Goal: Transaction & Acquisition: Purchase product/service

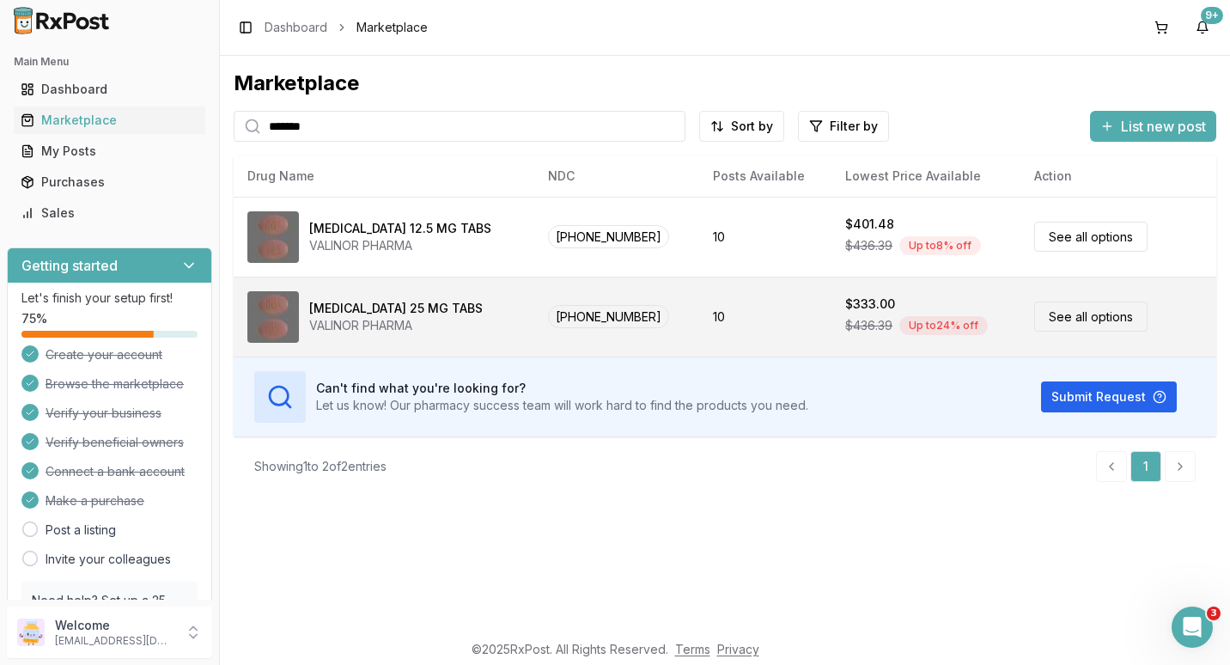
type input "*******"
click at [1065, 314] on link "See all options" at bounding box center [1090, 317] width 113 height 30
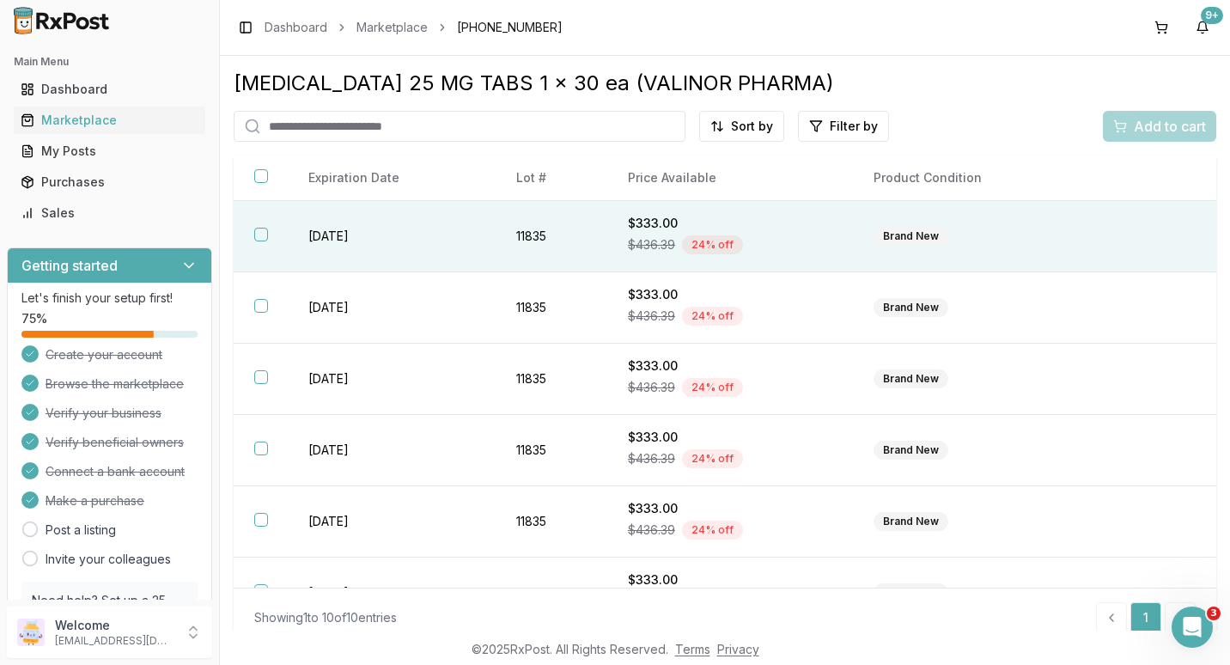
click at [264, 234] on button "button" at bounding box center [261, 235] width 14 height 14
click at [1138, 124] on span "Add to cart" at bounding box center [1170, 126] width 72 height 21
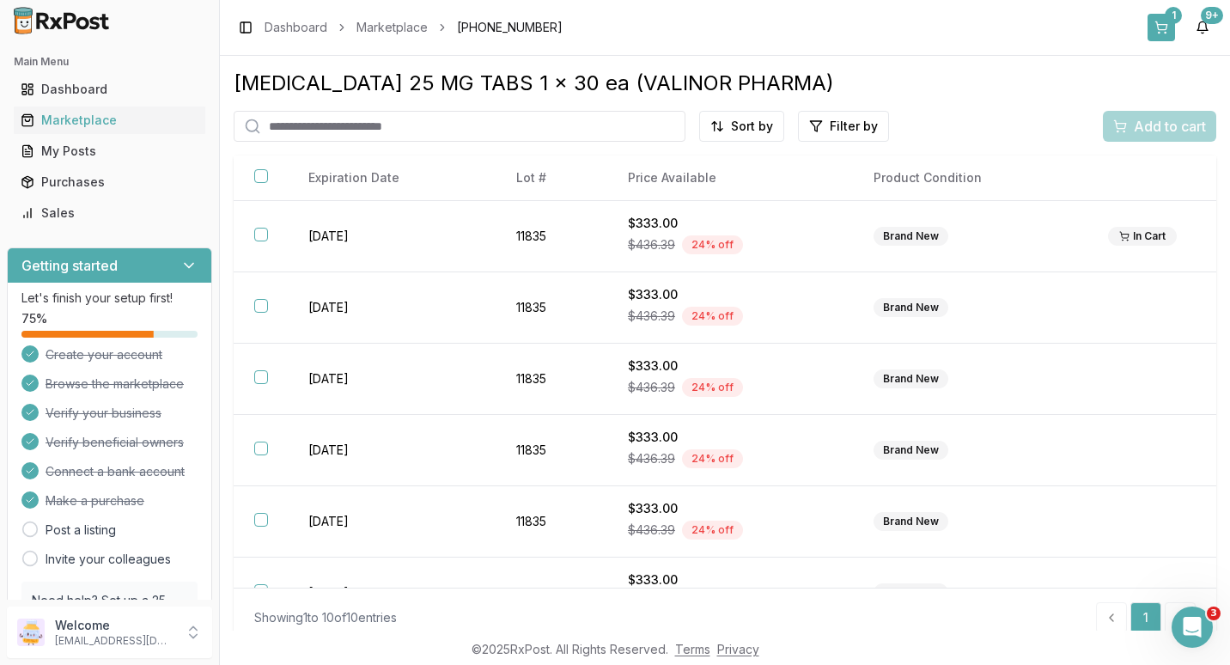
click at [1170, 14] on div "1" at bounding box center [1173, 15] width 17 height 17
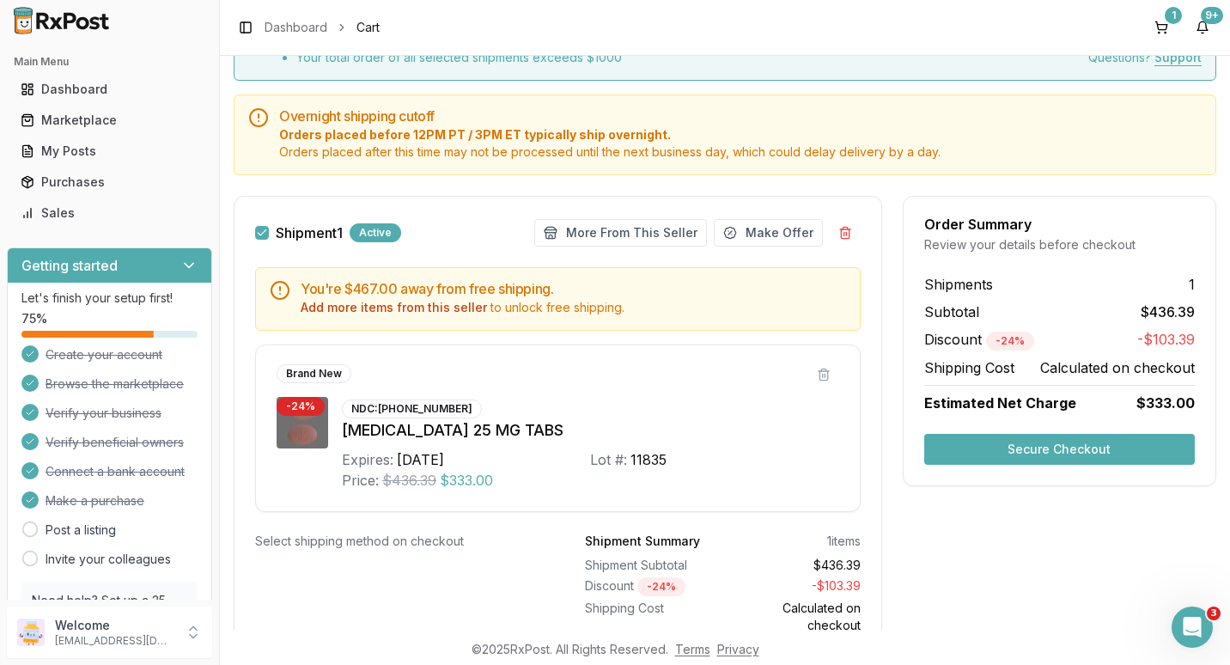
scroll to position [172, 0]
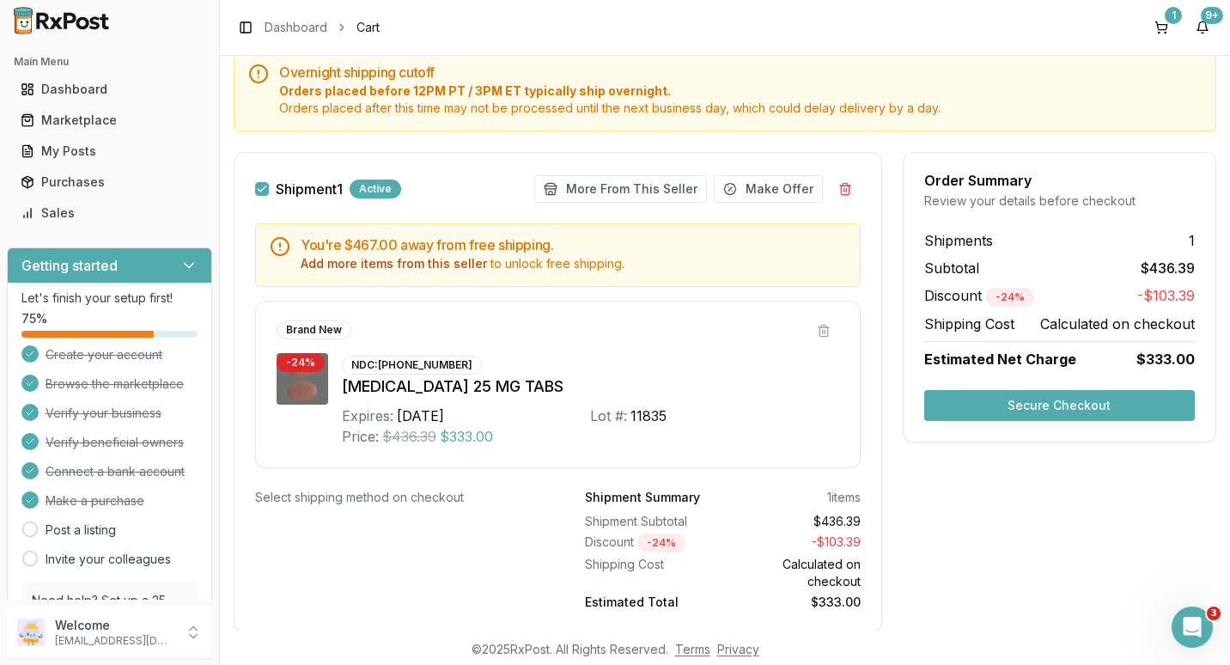
drag, startPoint x: 418, startPoint y: 272, endPoint x: 415, endPoint y: 287, distance: 14.8
click at [415, 287] on div "You're $467.00 away from free shipping. Add more items from this seller to unlo…" at bounding box center [558, 345] width 647 height 245
click at [442, 261] on button "Add more items from this seller" at bounding box center [394, 263] width 186 height 17
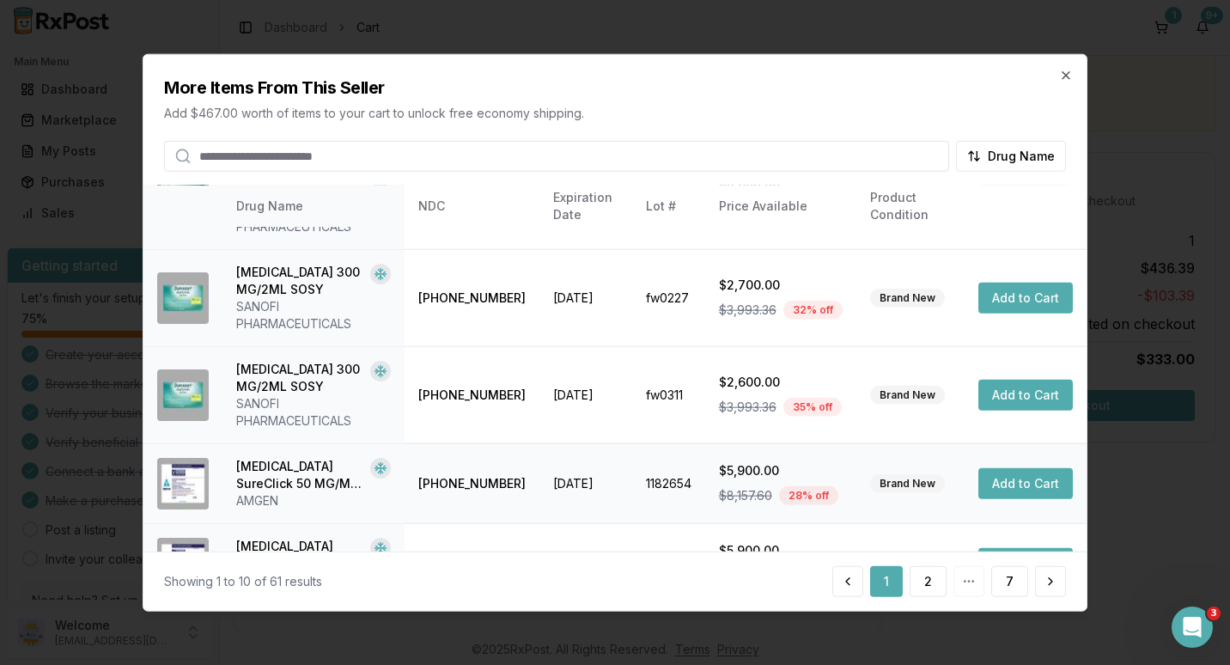
scroll to position [595, 0]
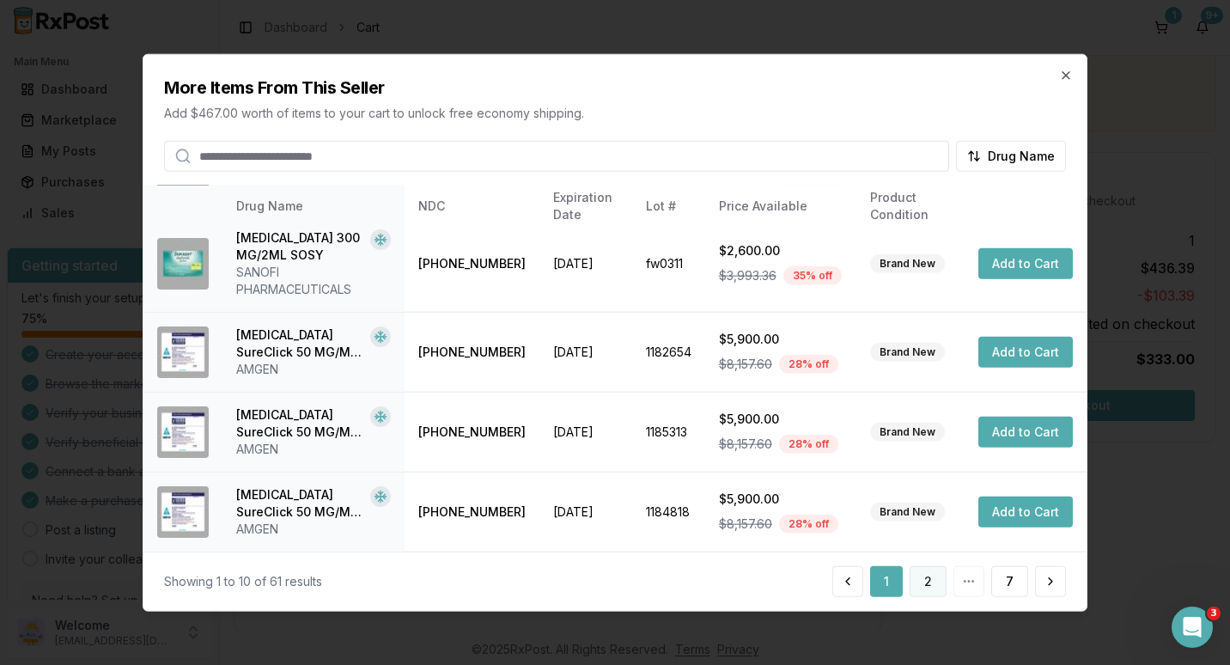
click at [934, 577] on button "2" at bounding box center [928, 580] width 37 height 31
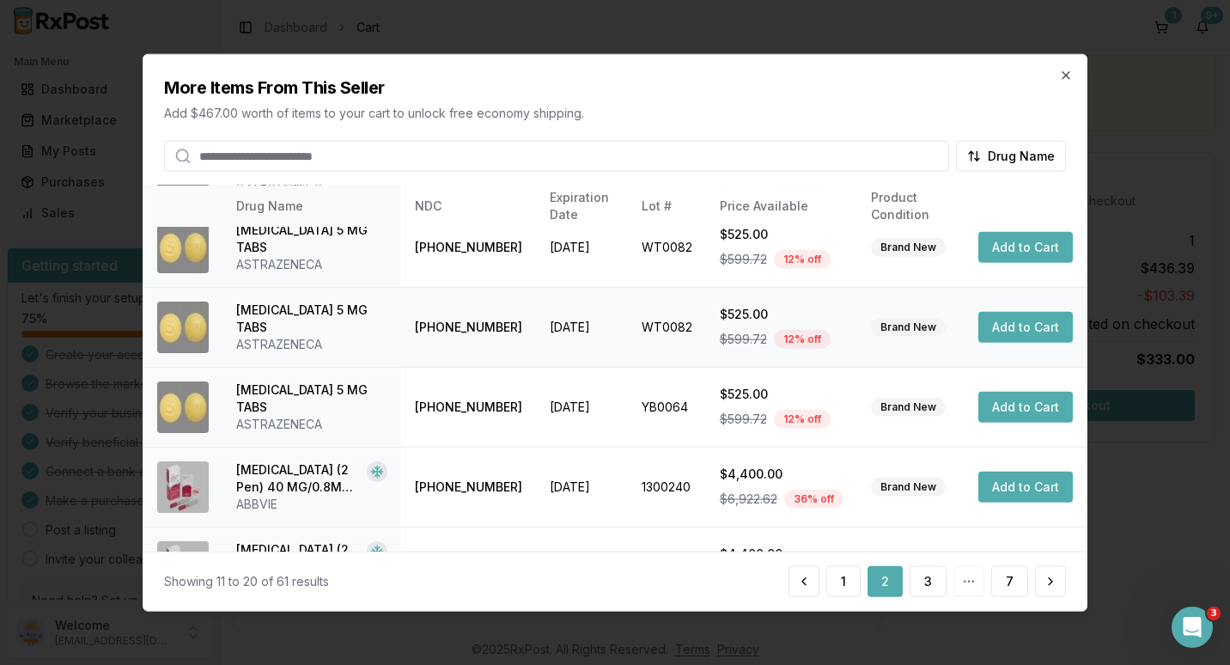
scroll to position [0, 0]
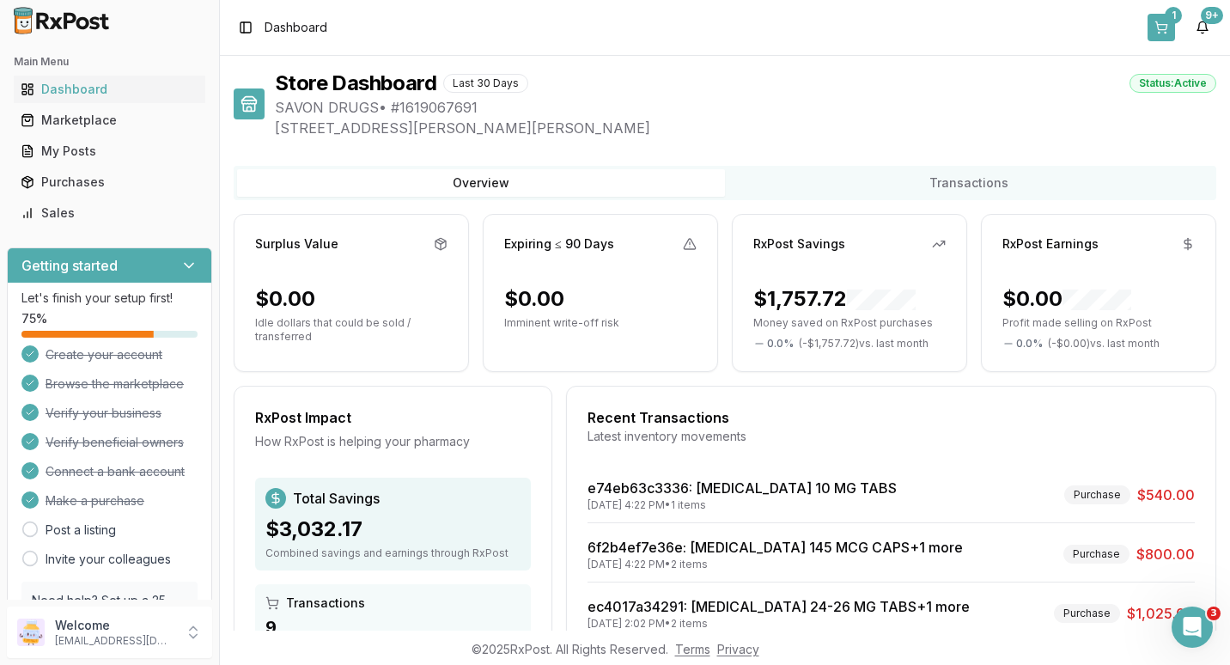
click at [1175, 16] on div "1" at bounding box center [1173, 15] width 17 height 17
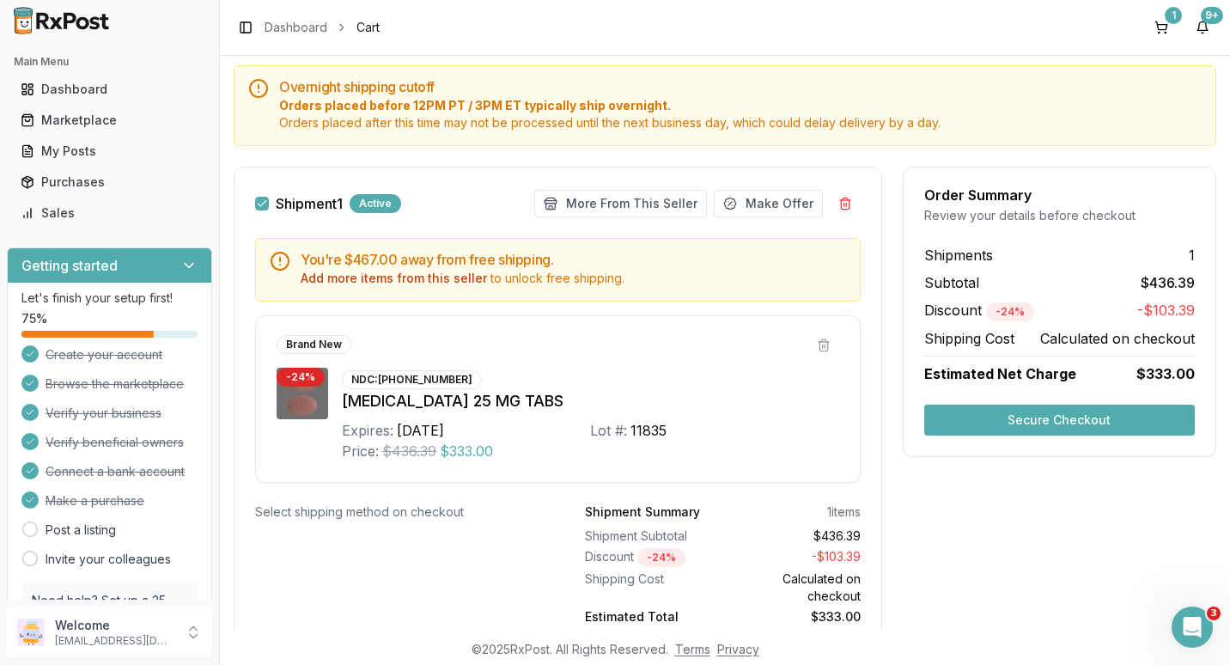
scroll to position [172, 0]
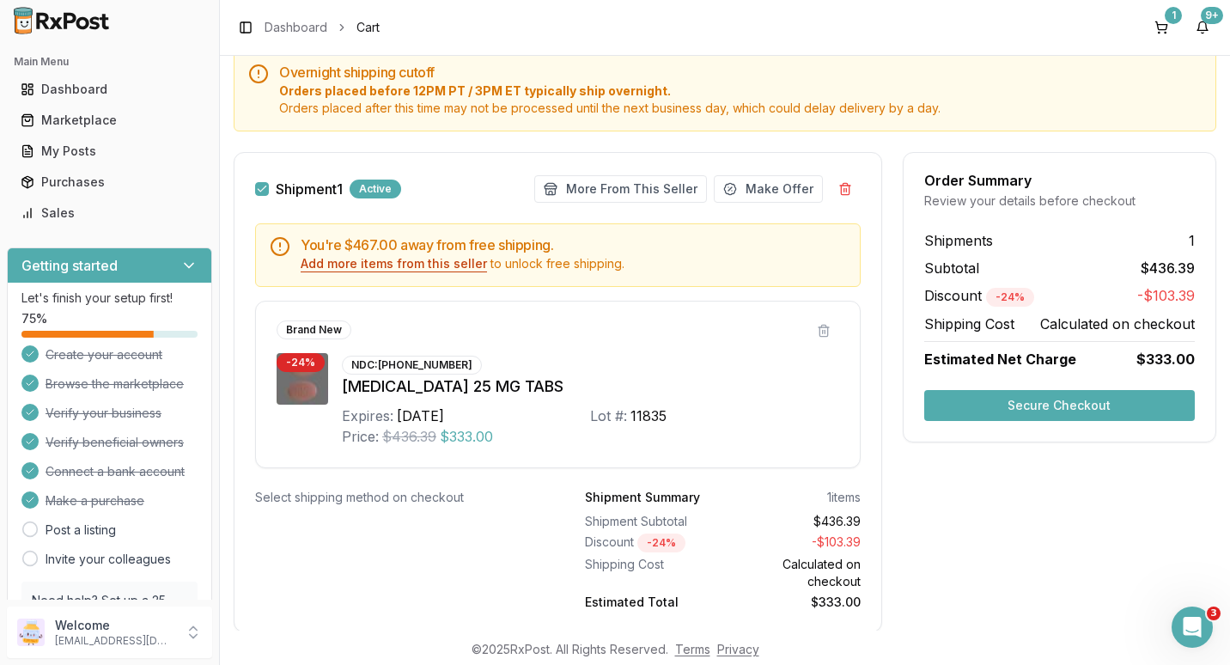
click at [376, 265] on button "Add more items from this seller" at bounding box center [394, 263] width 186 height 17
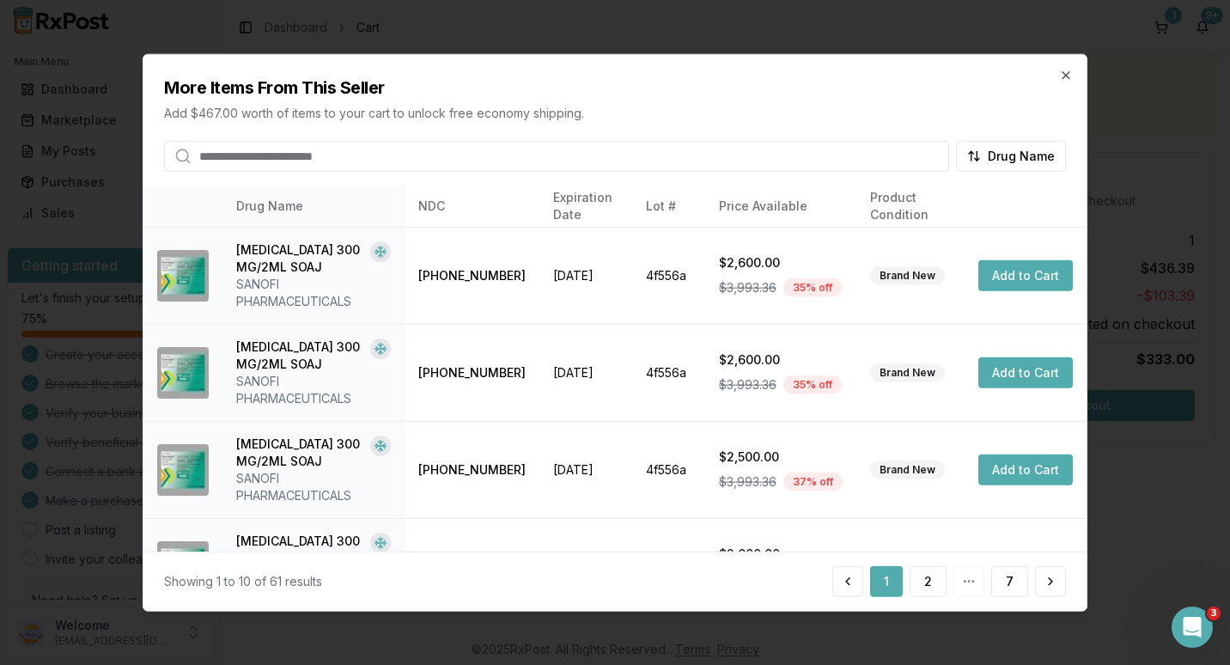
click at [459, 155] on input "search" at bounding box center [556, 156] width 785 height 31
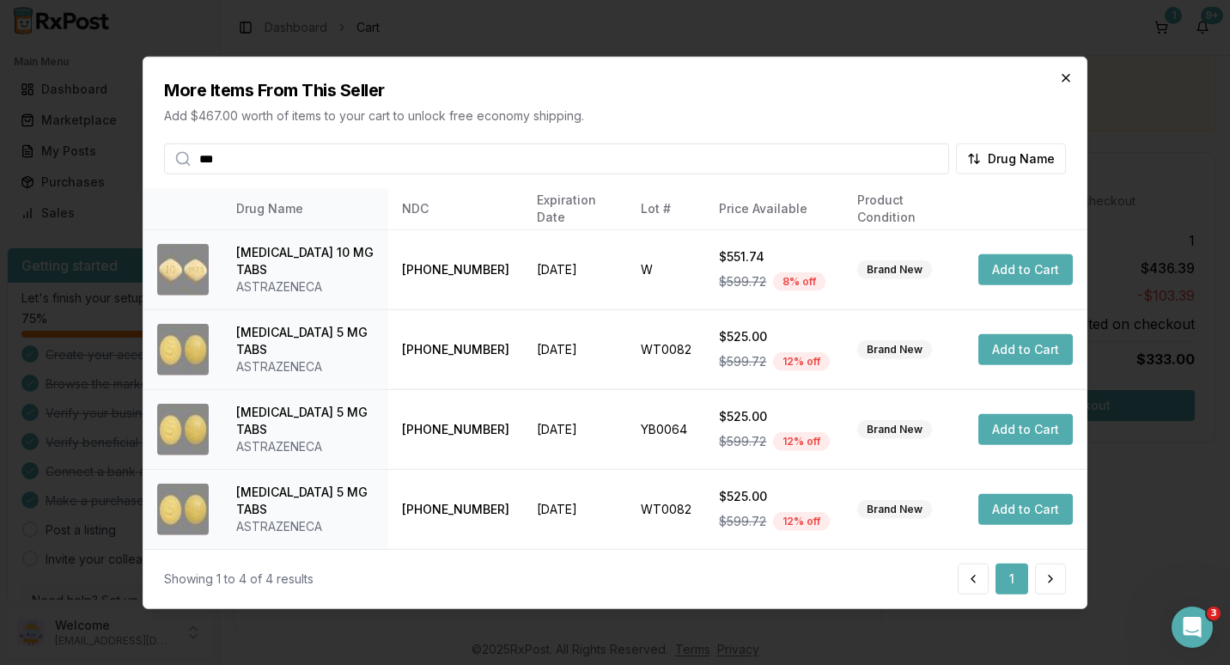
type input "***"
click at [1065, 75] on icon "button" at bounding box center [1066, 78] width 14 height 14
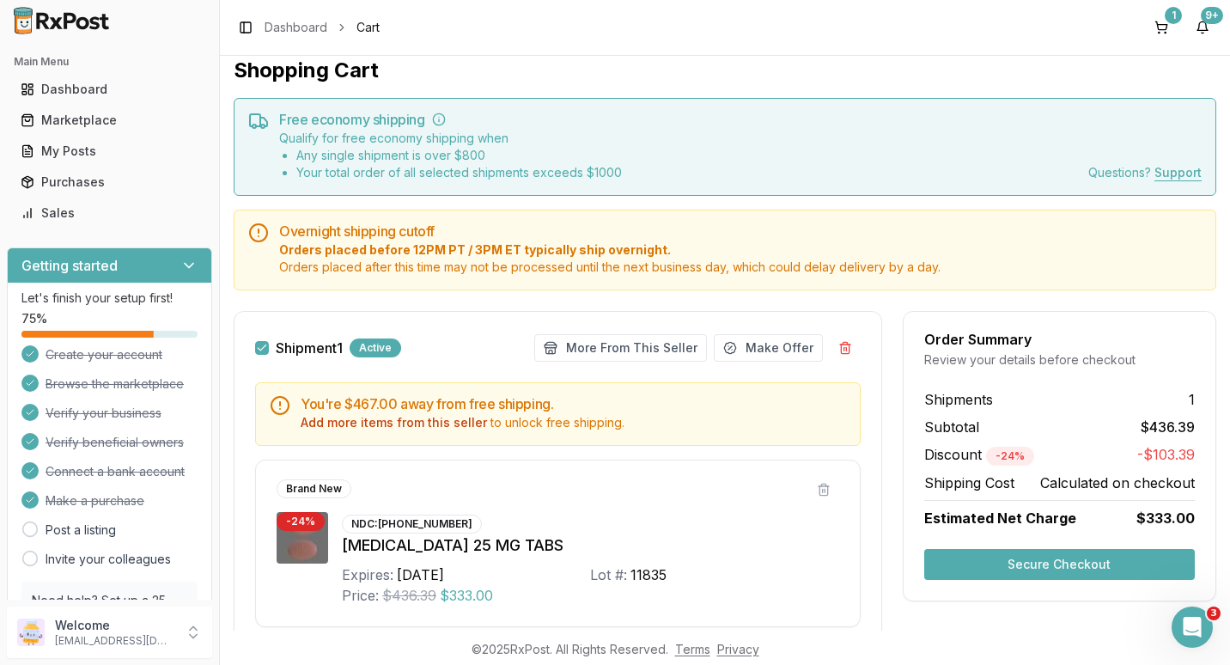
scroll to position [0, 0]
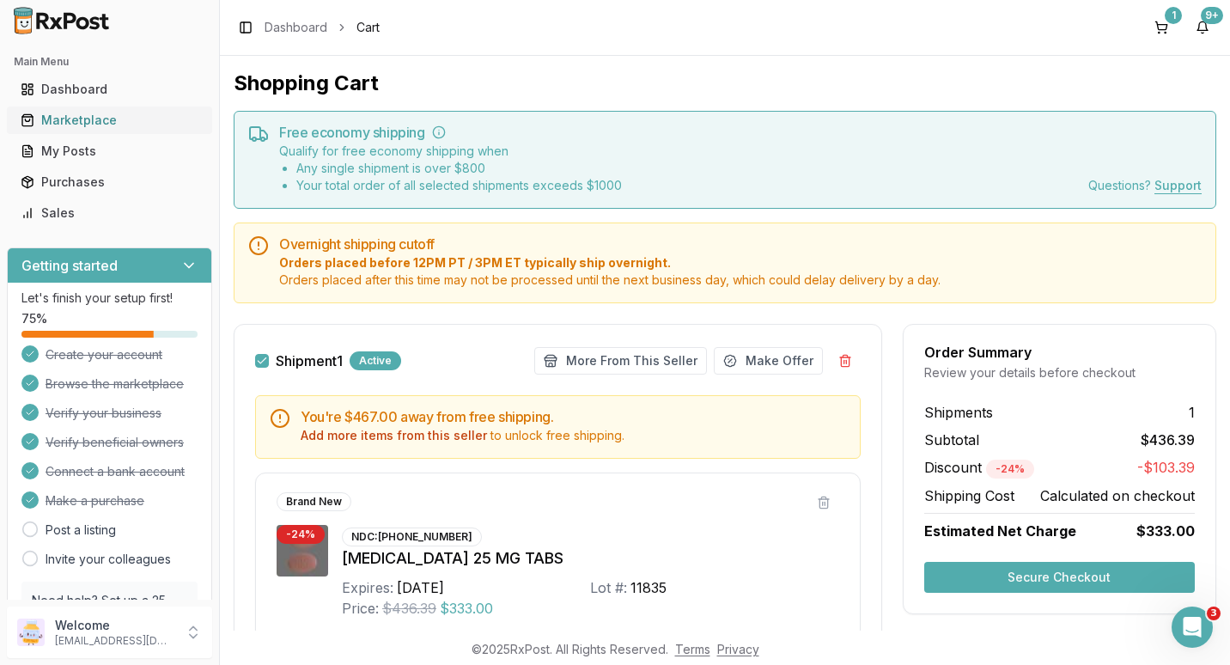
click at [88, 118] on div "Marketplace" at bounding box center [110, 120] width 178 height 17
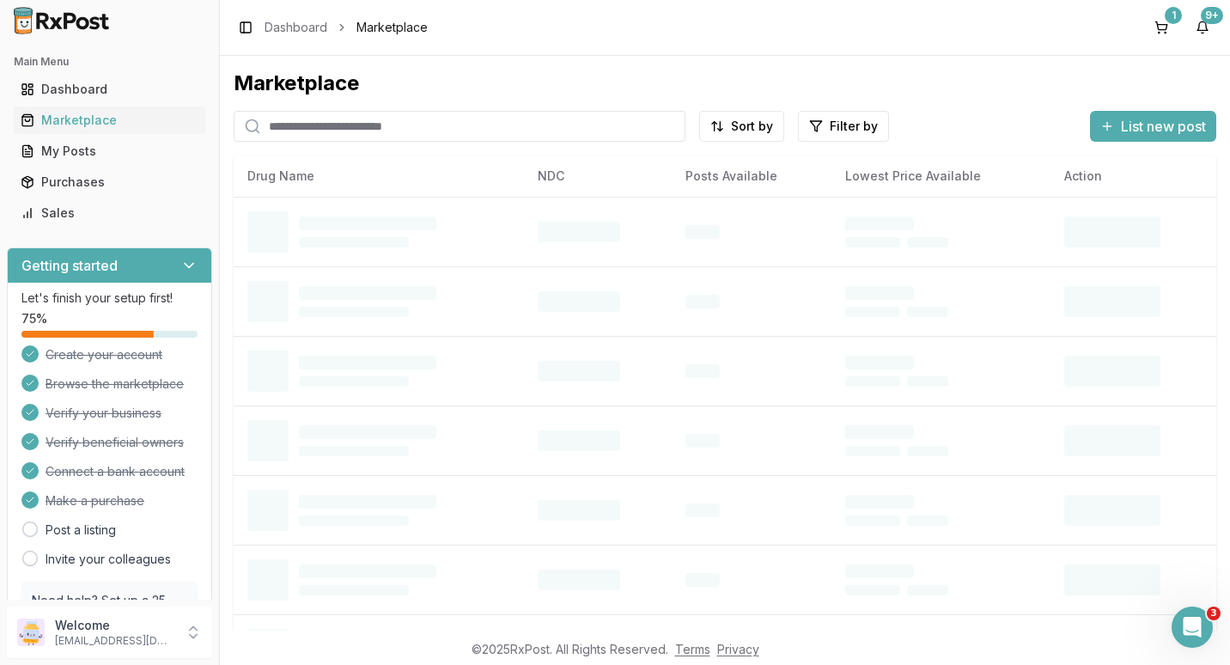
click at [341, 127] on input "search" at bounding box center [460, 126] width 452 height 31
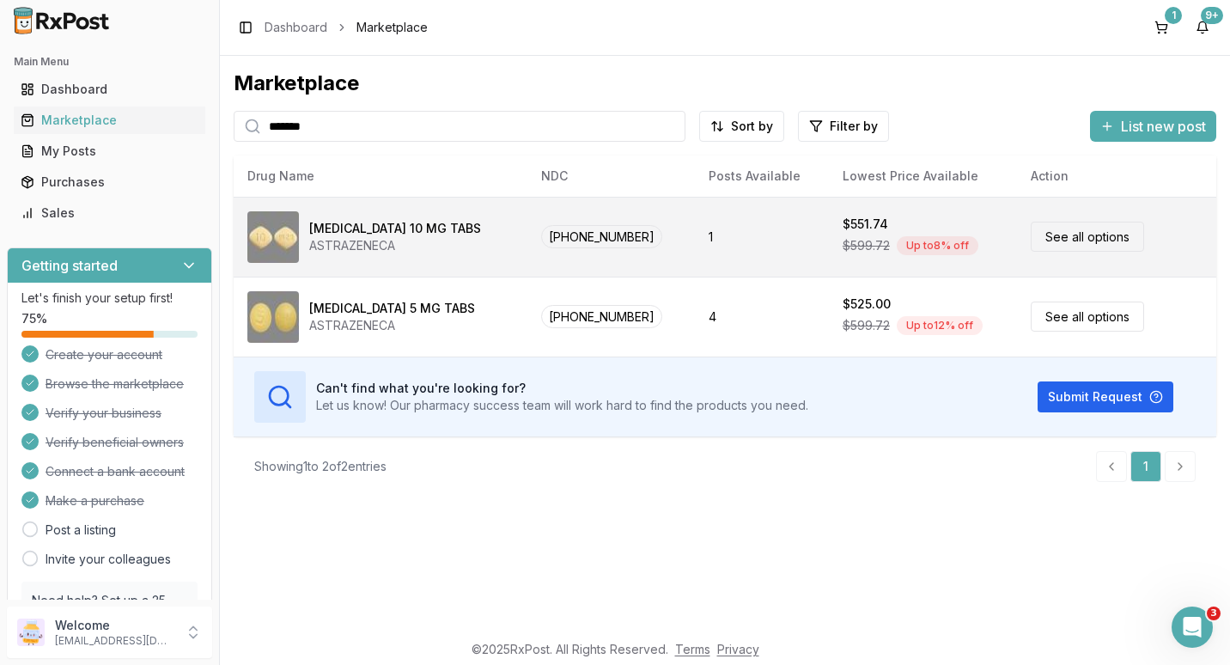
type input "*******"
click at [1065, 238] on link "See all options" at bounding box center [1087, 237] width 113 height 30
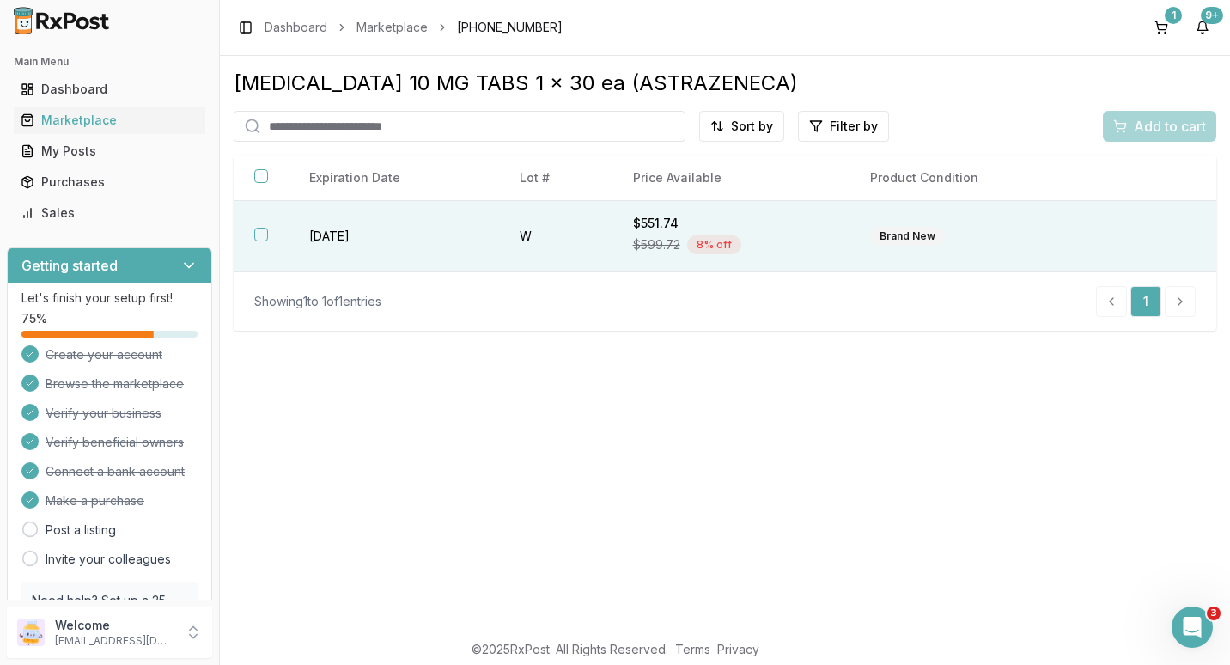
click at [259, 235] on button "button" at bounding box center [261, 235] width 14 height 14
click at [1144, 124] on span "Add to cart" at bounding box center [1170, 126] width 72 height 21
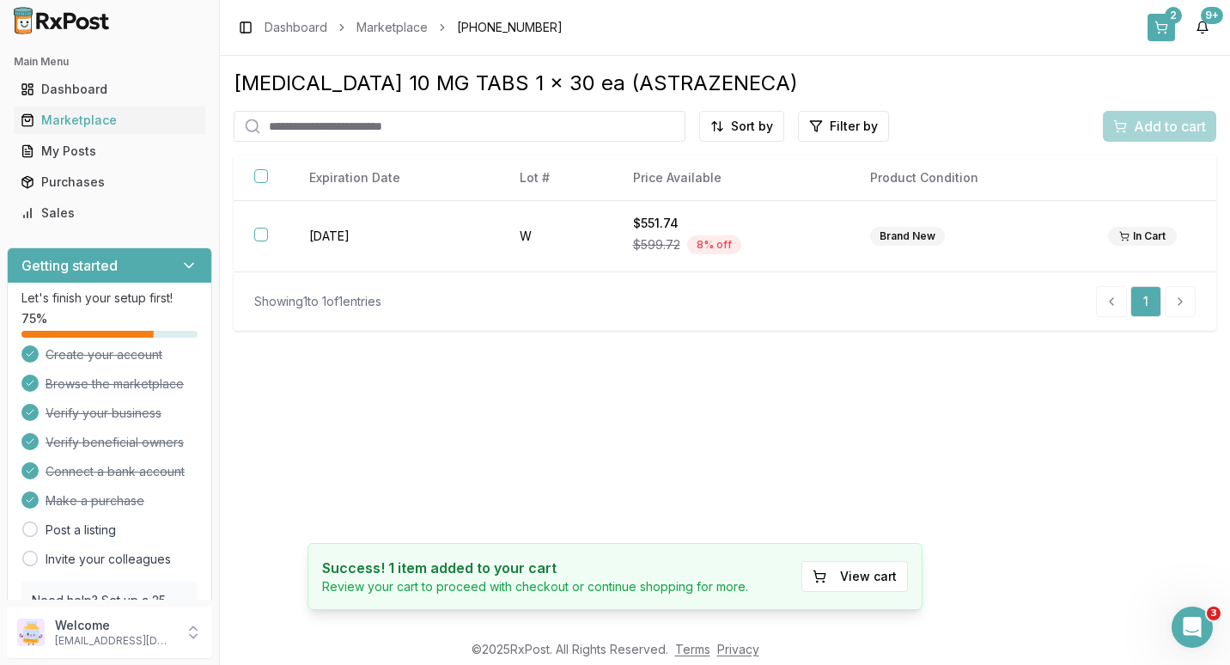
click at [1174, 19] on div "2" at bounding box center [1173, 15] width 17 height 17
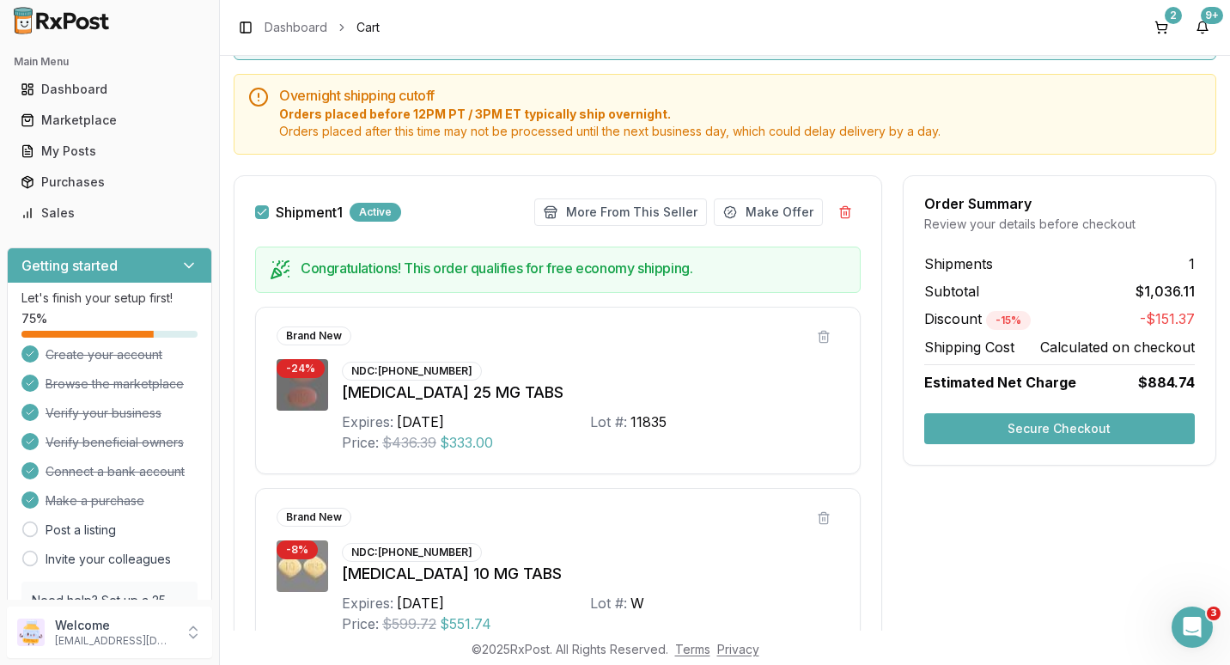
scroll to position [128, 0]
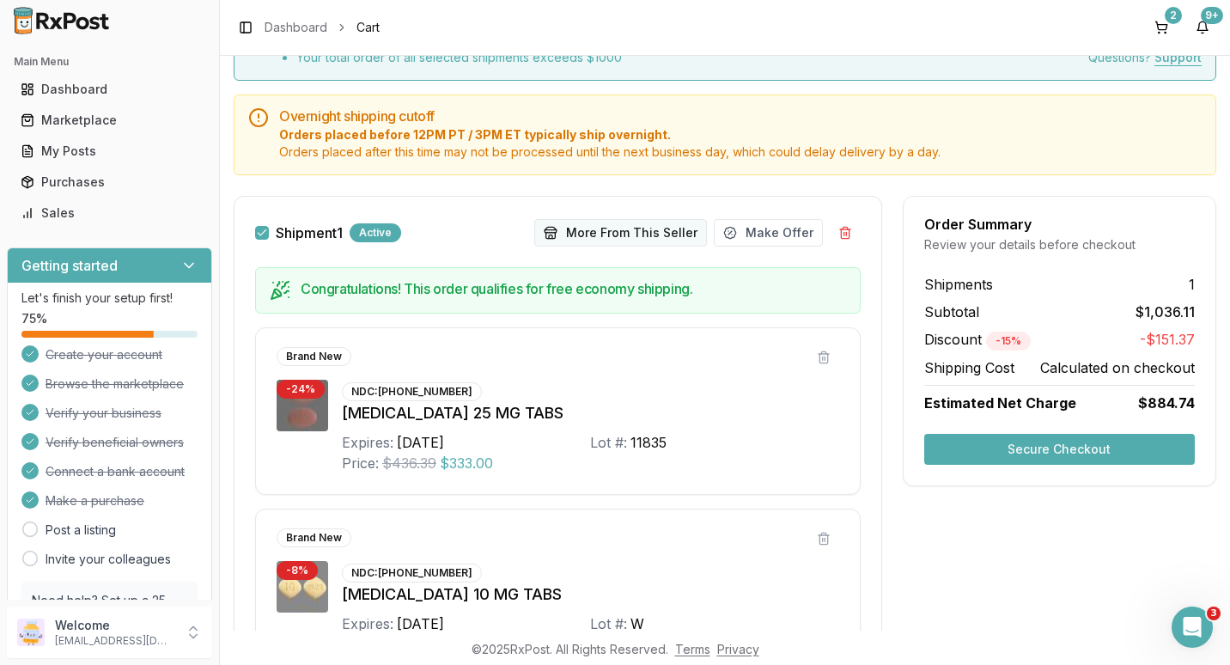
click at [607, 233] on button "More From This Seller" at bounding box center [620, 232] width 173 height 27
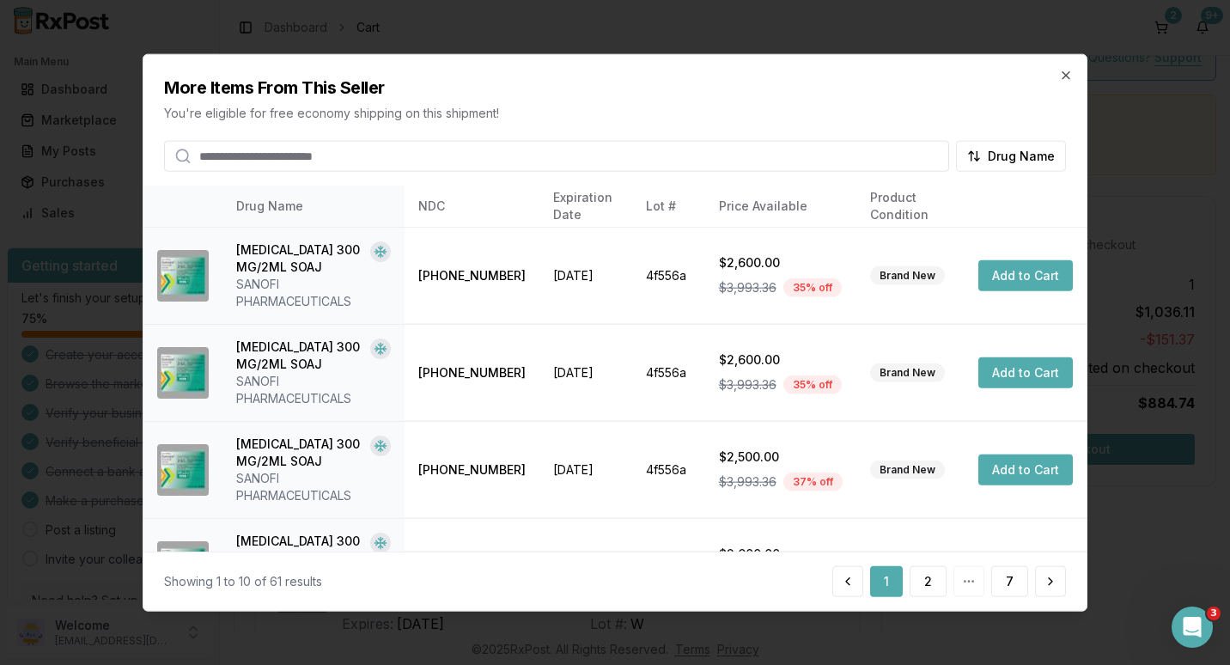
scroll to position [258, 0]
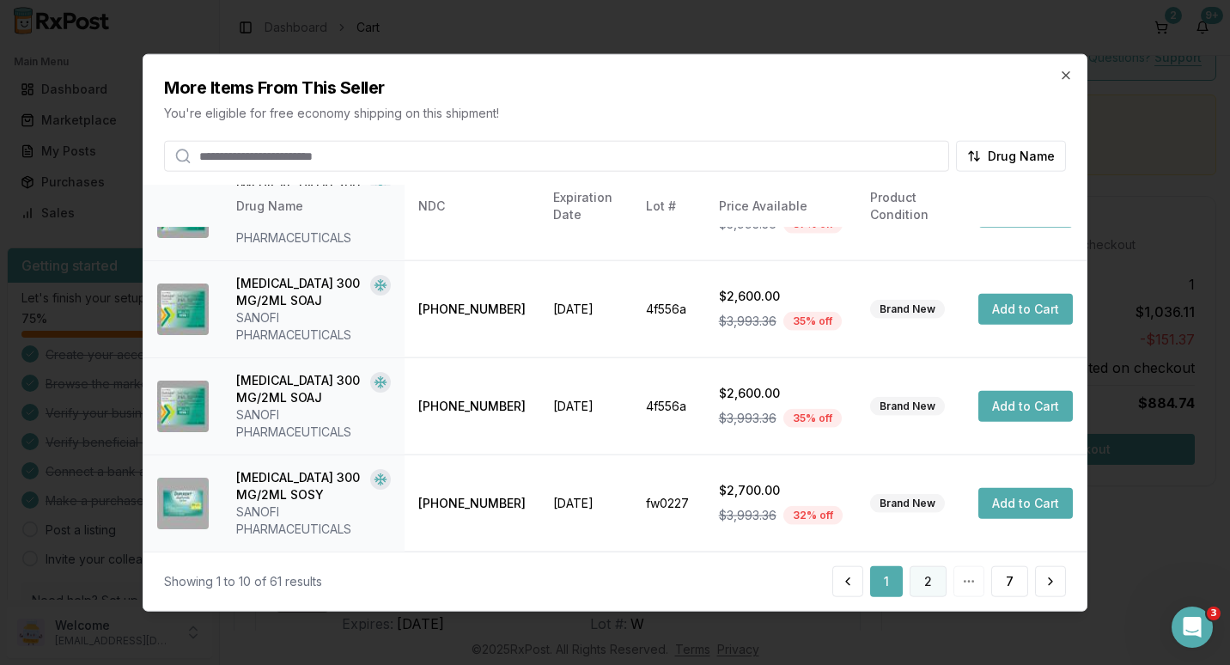
click at [924, 575] on button "2" at bounding box center [928, 580] width 37 height 31
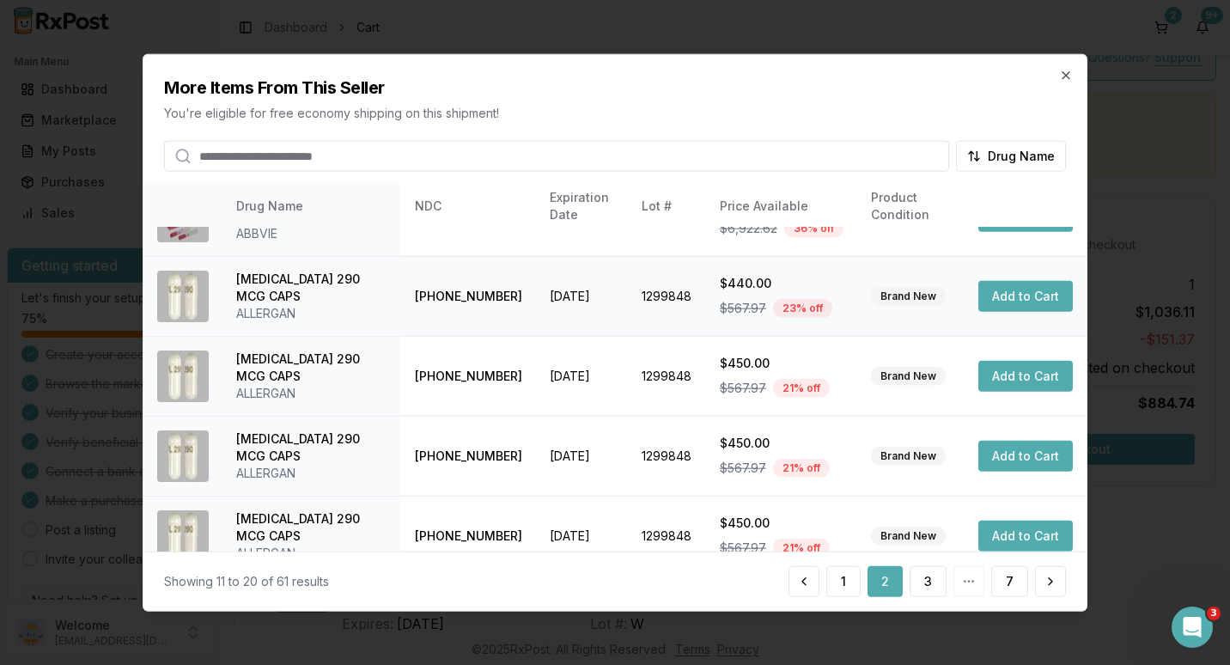
scroll to position [474, 0]
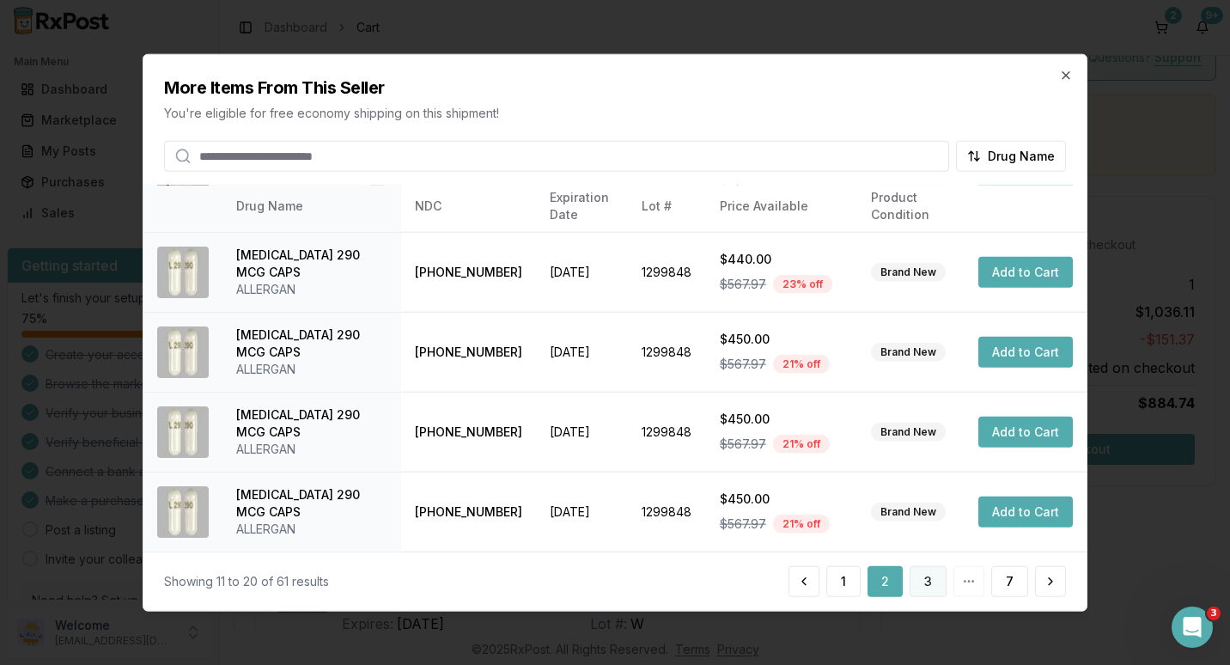
click at [927, 577] on button "3" at bounding box center [928, 580] width 37 height 31
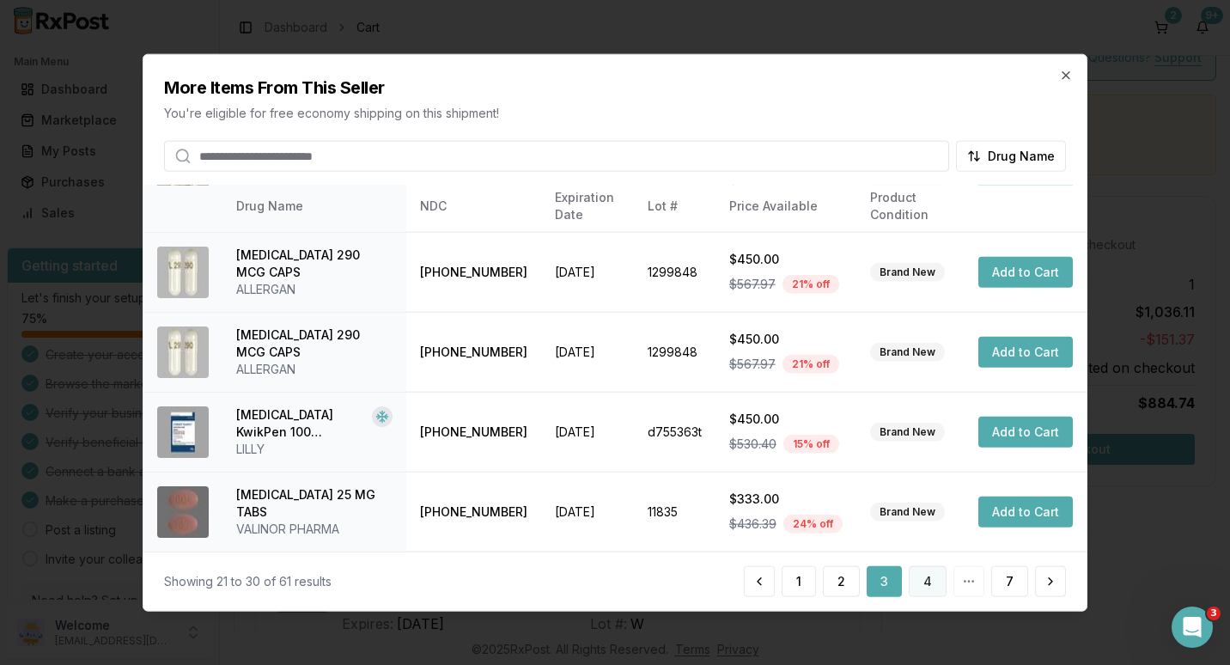
click at [930, 585] on button "4" at bounding box center [928, 580] width 38 height 31
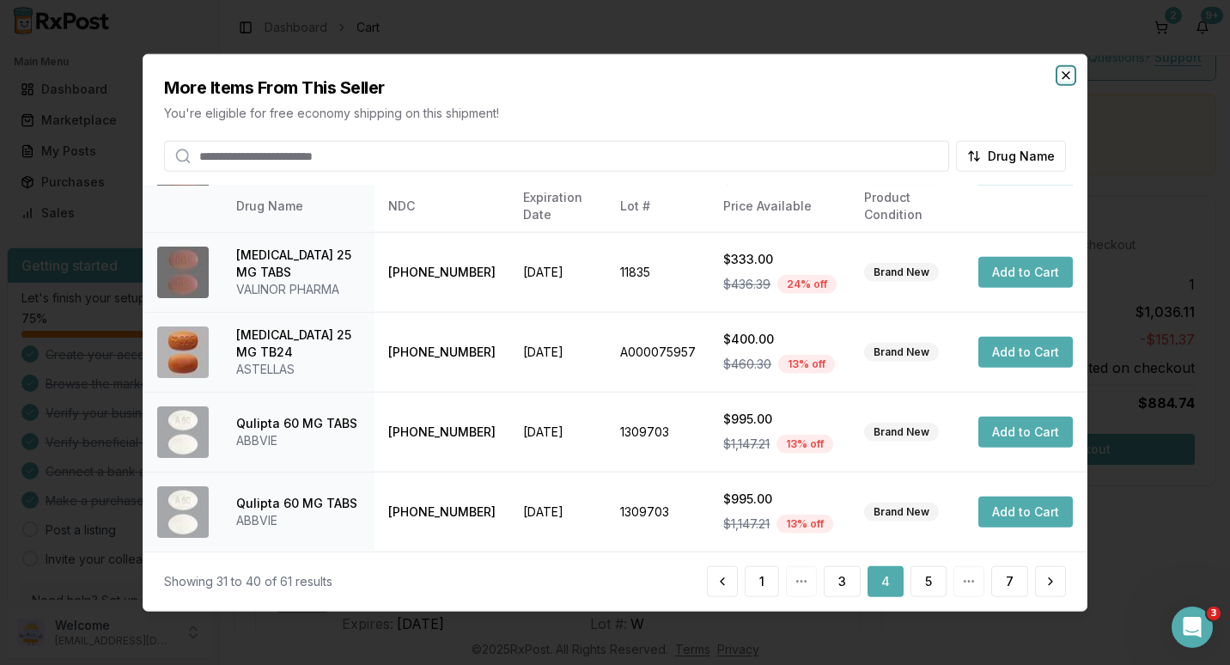
click at [1065, 76] on icon "button" at bounding box center [1066, 75] width 7 height 7
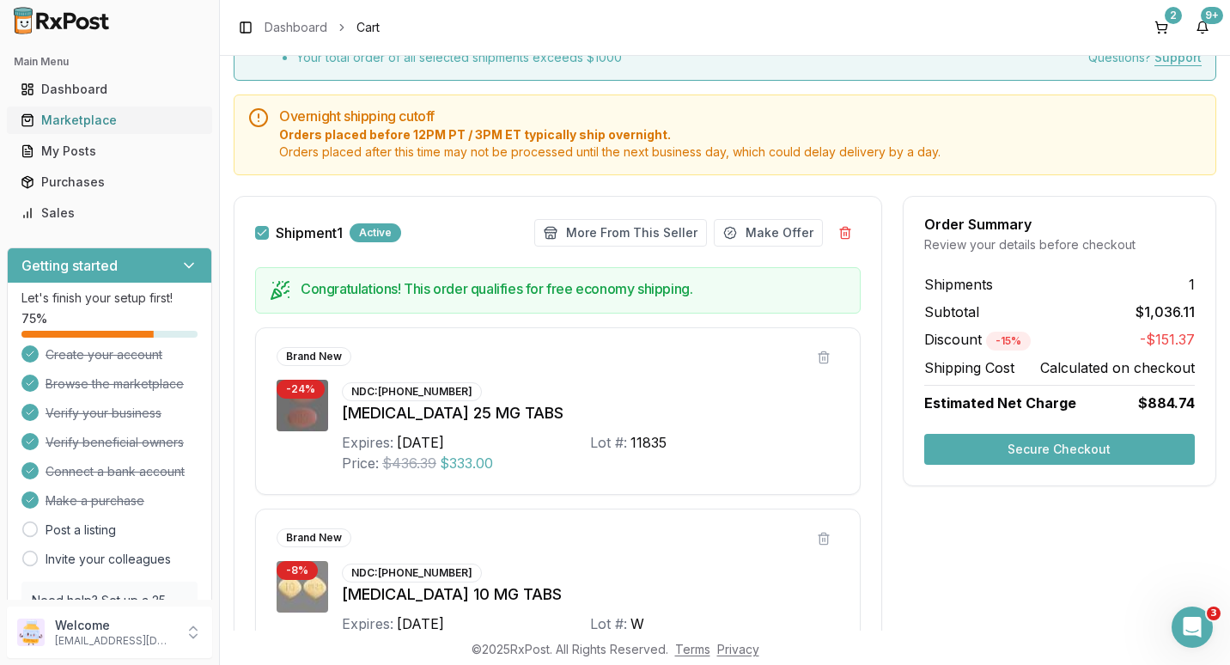
click at [53, 122] on div "Marketplace" at bounding box center [110, 120] width 178 height 17
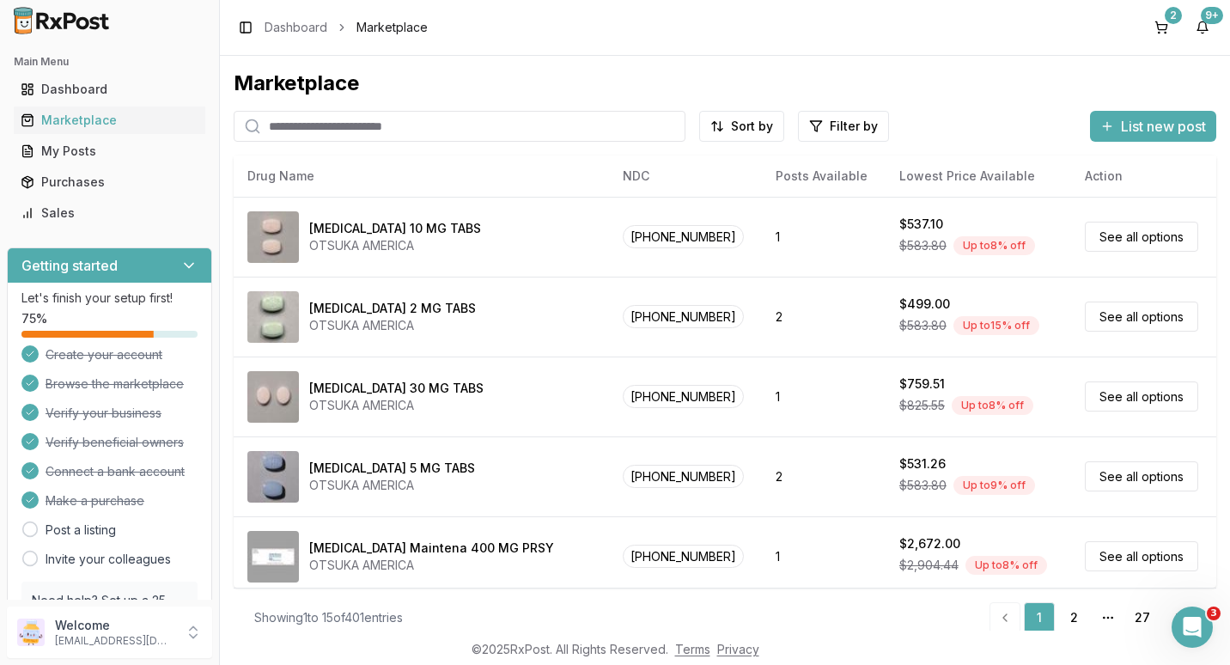
click at [283, 131] on input "search" at bounding box center [460, 126] width 452 height 31
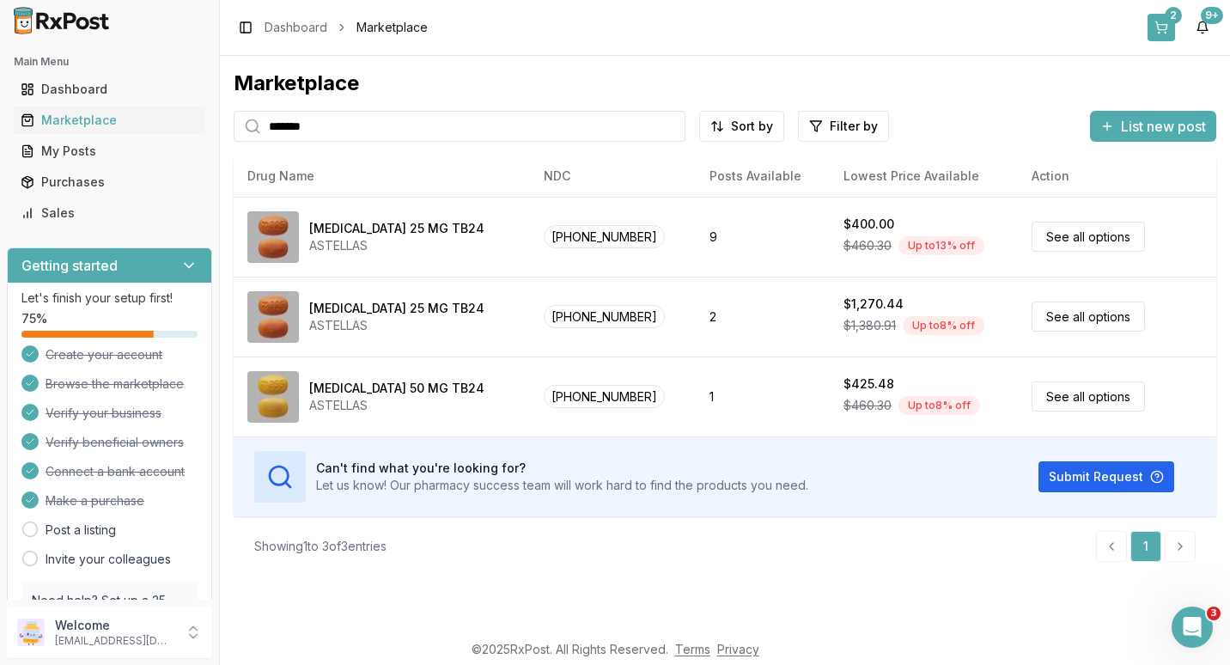
type input "******"
click at [1168, 16] on div "2" at bounding box center [1173, 15] width 17 height 17
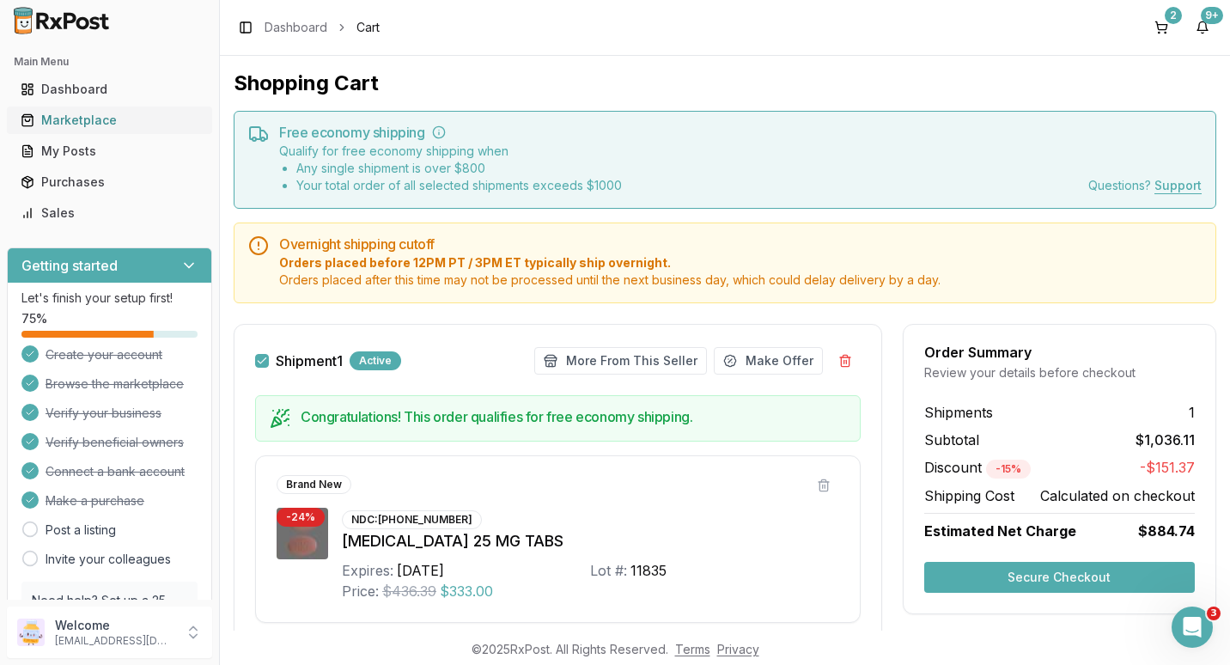
click at [76, 115] on div "Marketplace" at bounding box center [110, 120] width 178 height 17
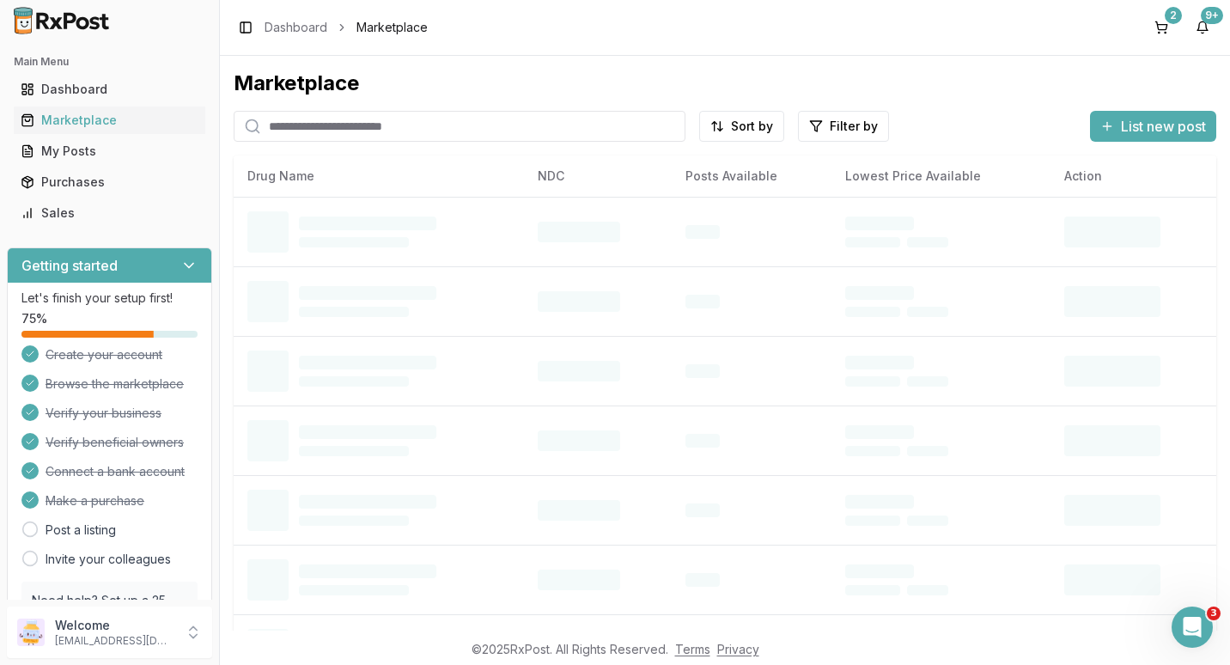
click at [303, 122] on input "search" at bounding box center [460, 126] width 452 height 31
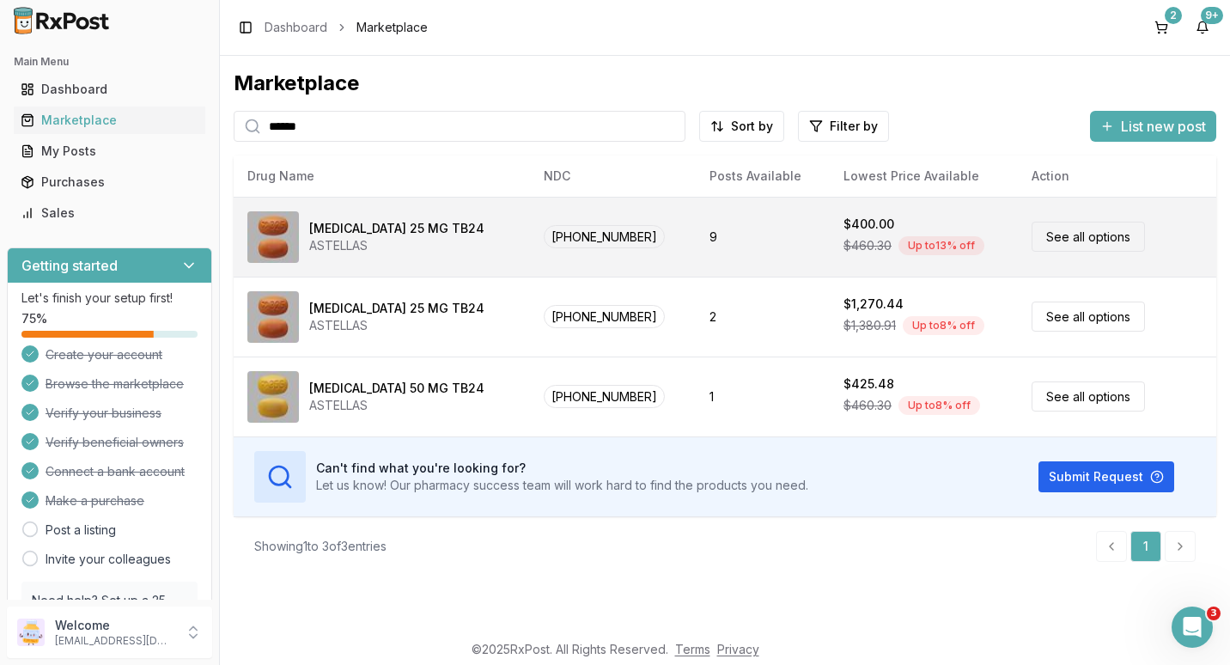
type input "******"
click at [455, 226] on div "[MEDICAL_DATA] 25 MG TB24 ASTELLAS" at bounding box center [381, 237] width 269 height 52
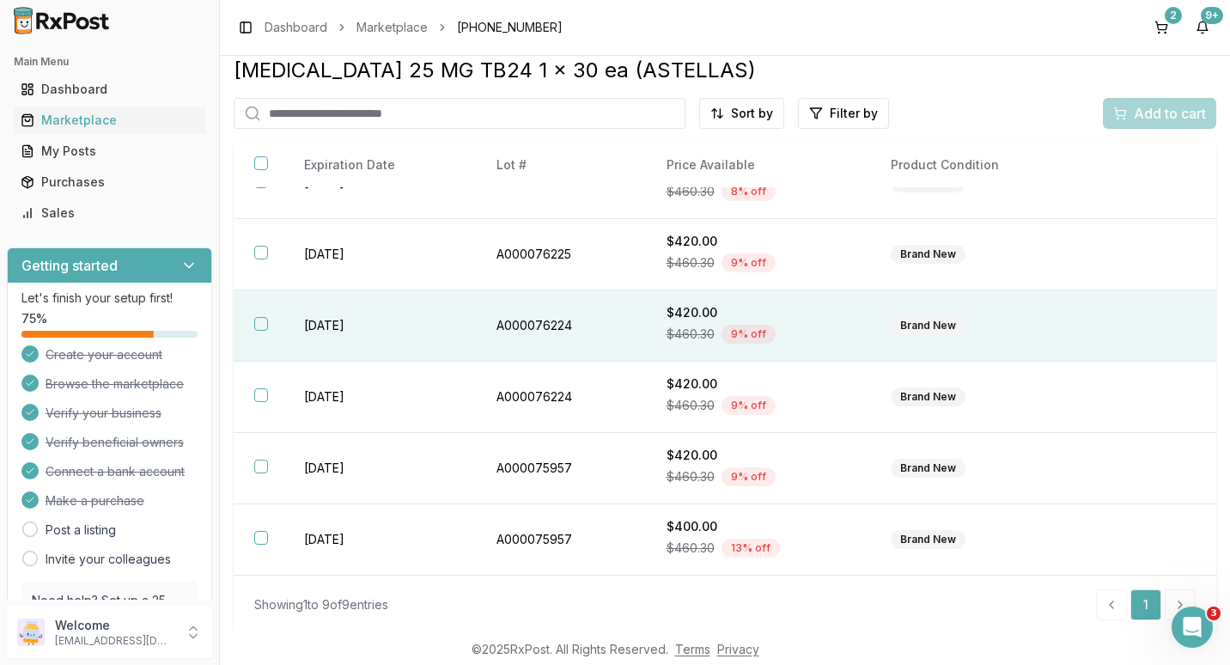
scroll to position [16, 0]
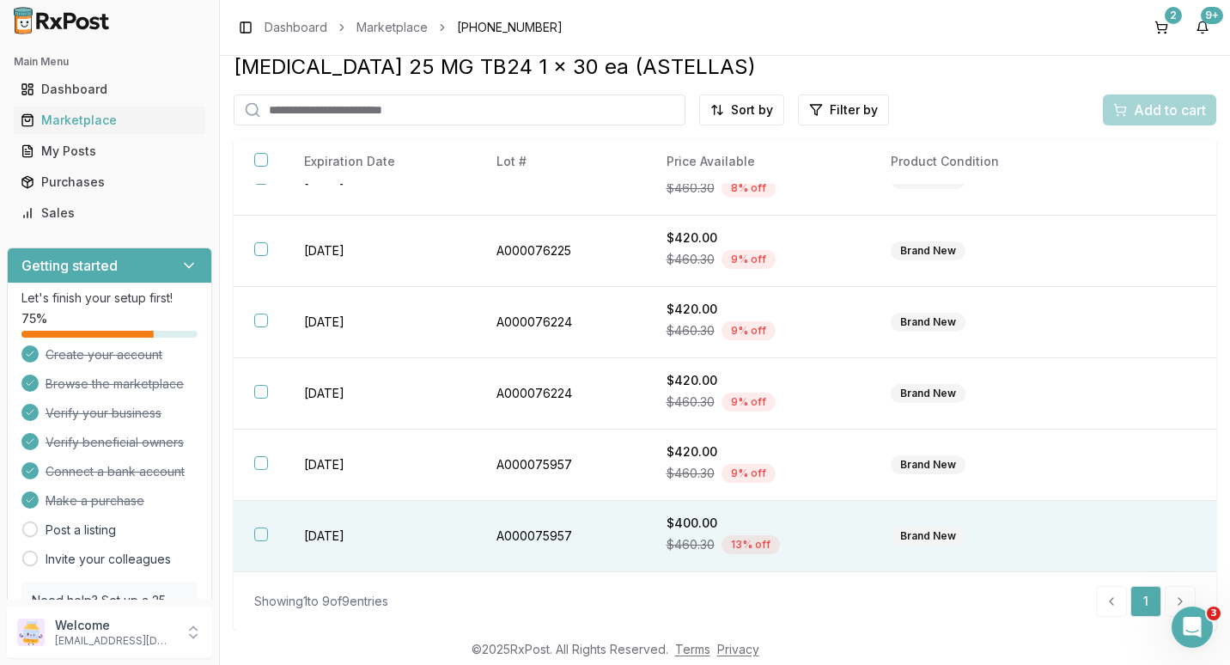
click at [261, 534] on button "button" at bounding box center [261, 535] width 14 height 14
click at [1126, 107] on div "Add to cart" at bounding box center [1160, 110] width 93 height 21
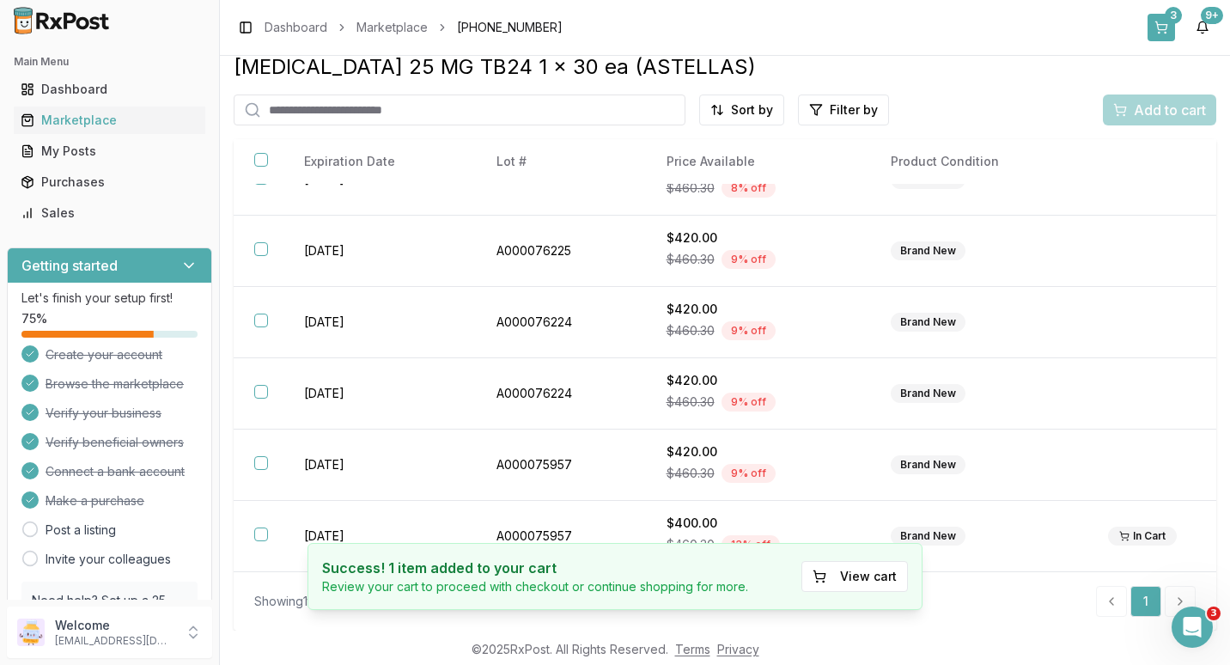
click at [1167, 17] on div "3" at bounding box center [1173, 15] width 17 height 17
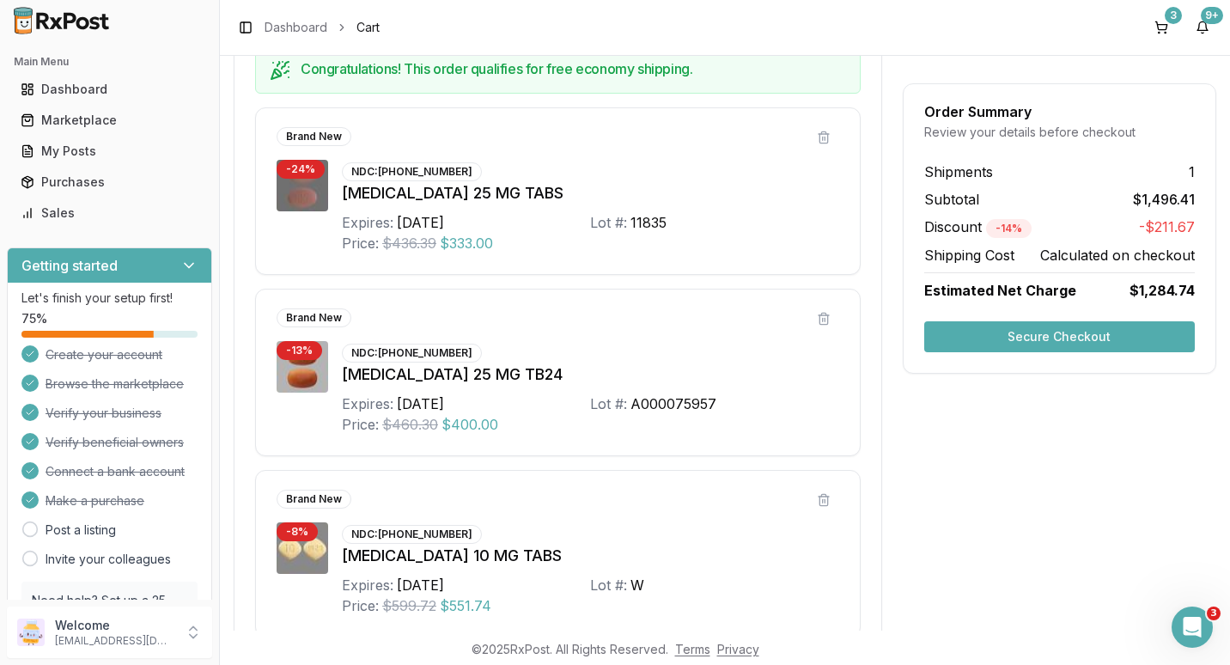
scroll to position [516, 0]
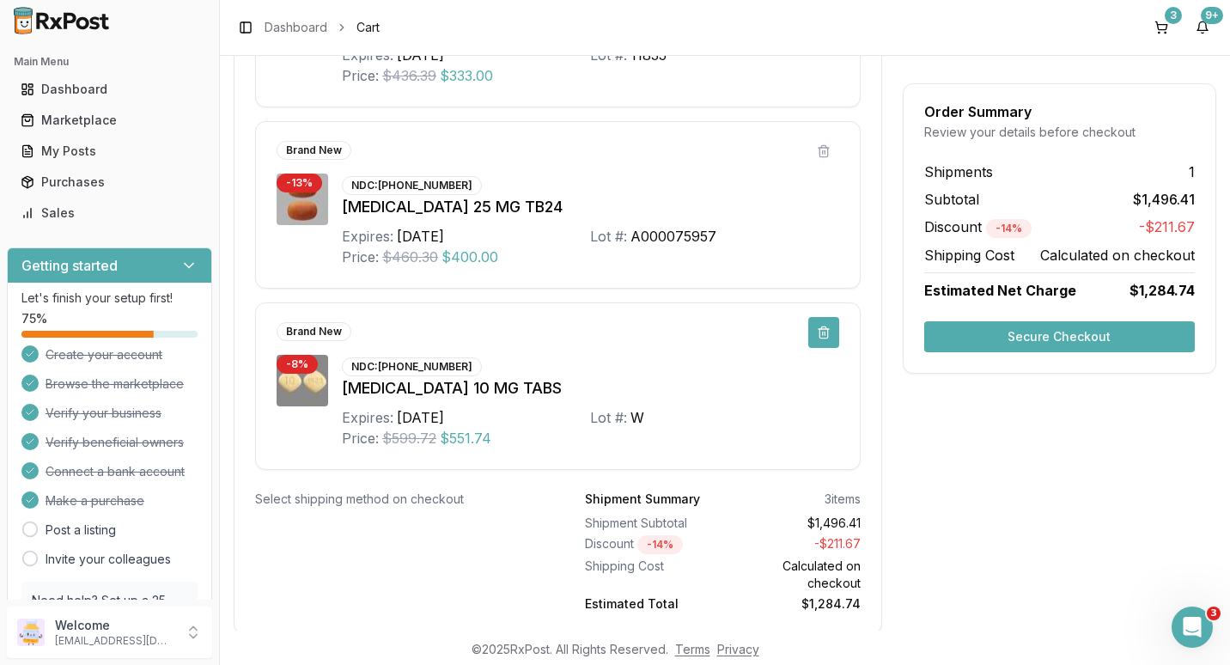
click at [819, 336] on button at bounding box center [823, 332] width 31 height 31
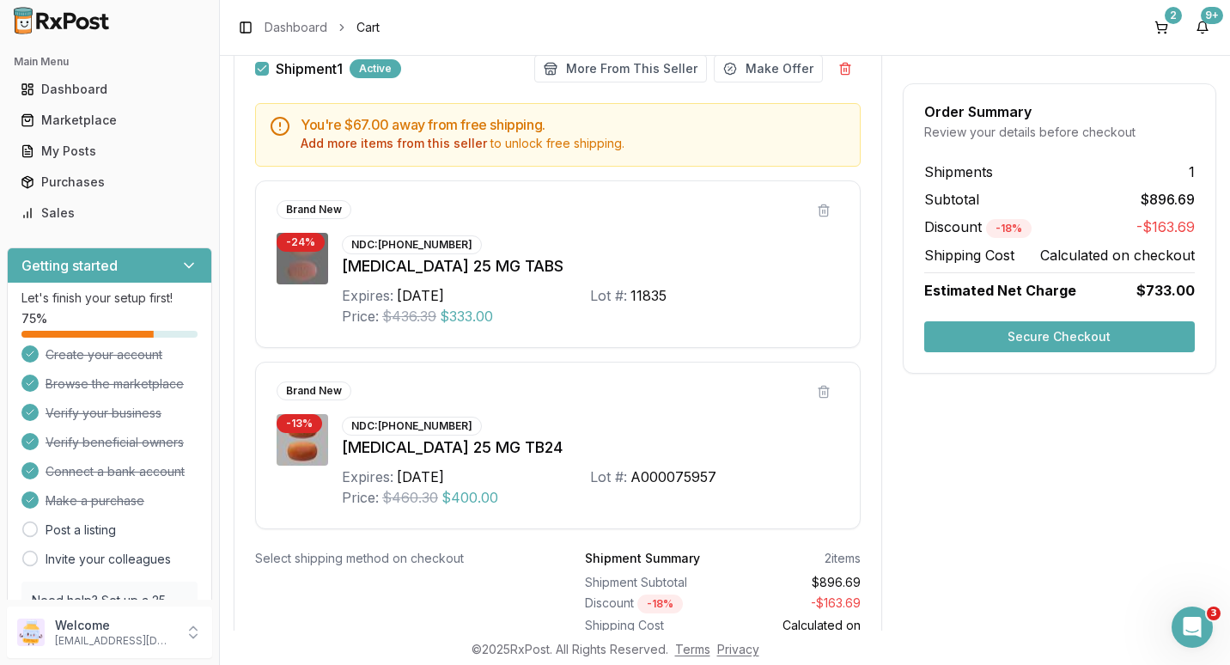
scroll to position [317, 0]
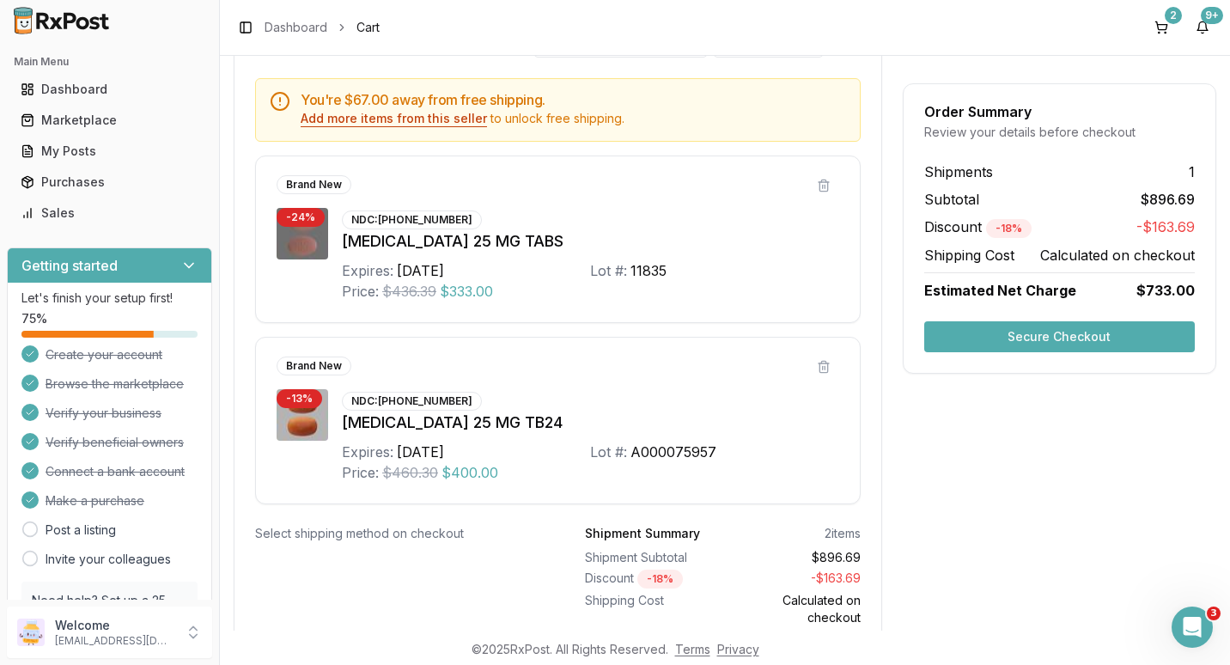
click at [430, 116] on button "Add more items from this seller" at bounding box center [394, 118] width 186 height 17
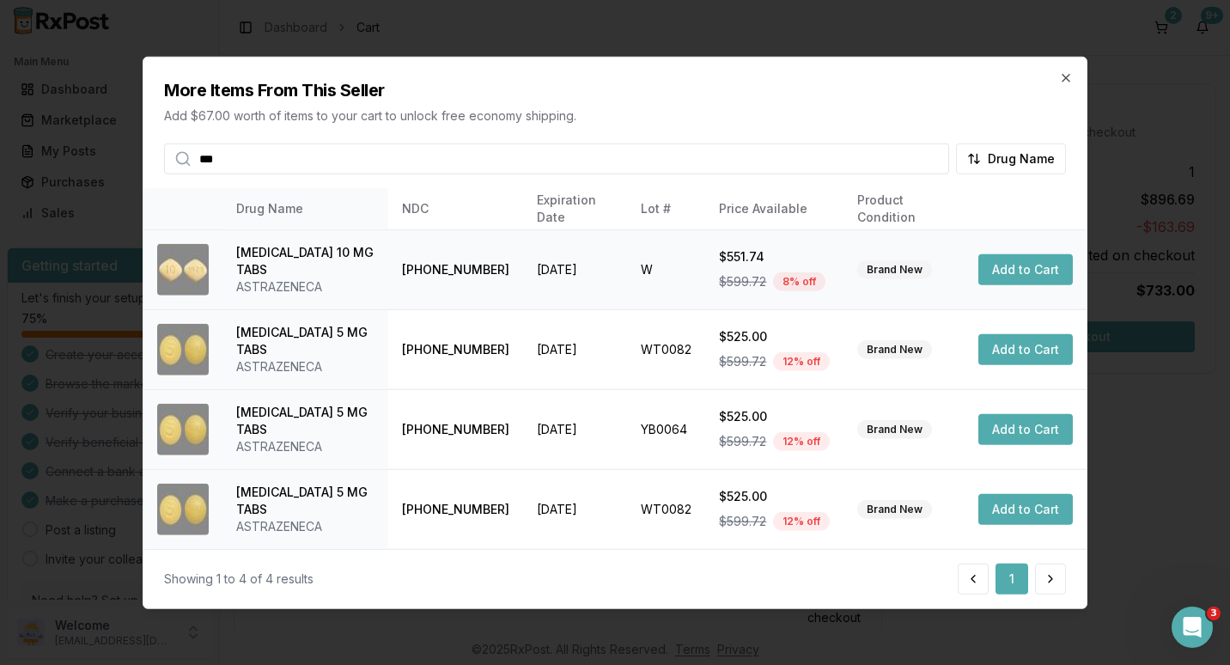
type input "***"
click at [1030, 265] on button "Add to Cart" at bounding box center [1026, 268] width 95 height 31
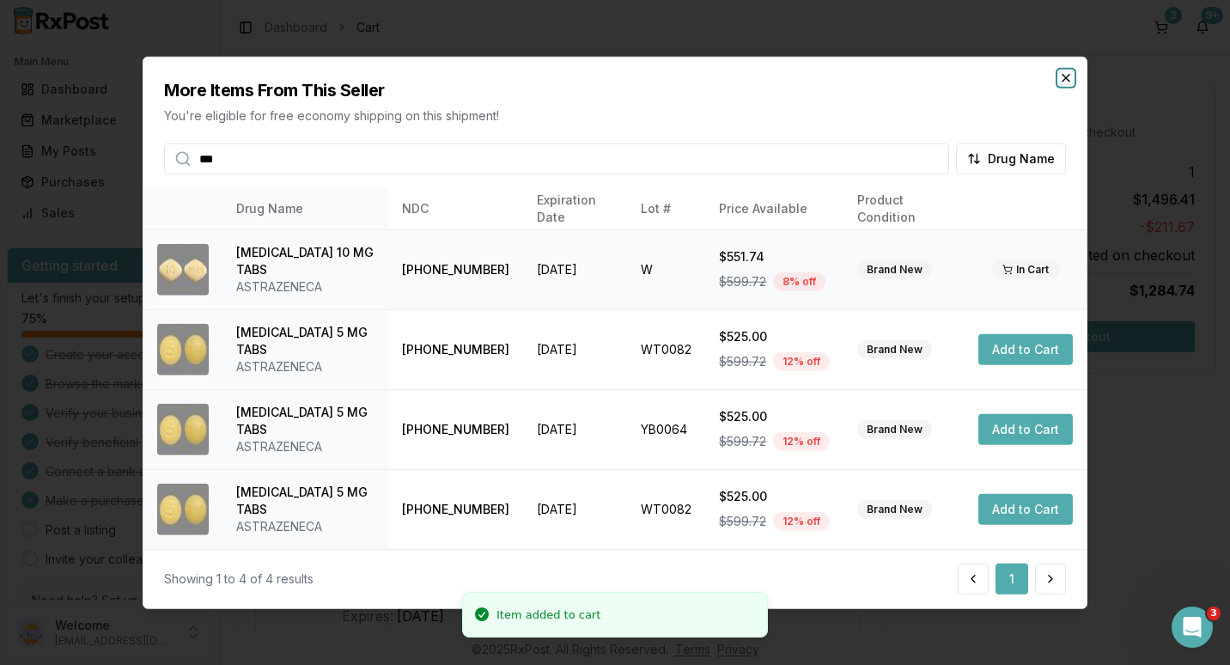
click at [1064, 76] on icon "button" at bounding box center [1066, 78] width 7 height 7
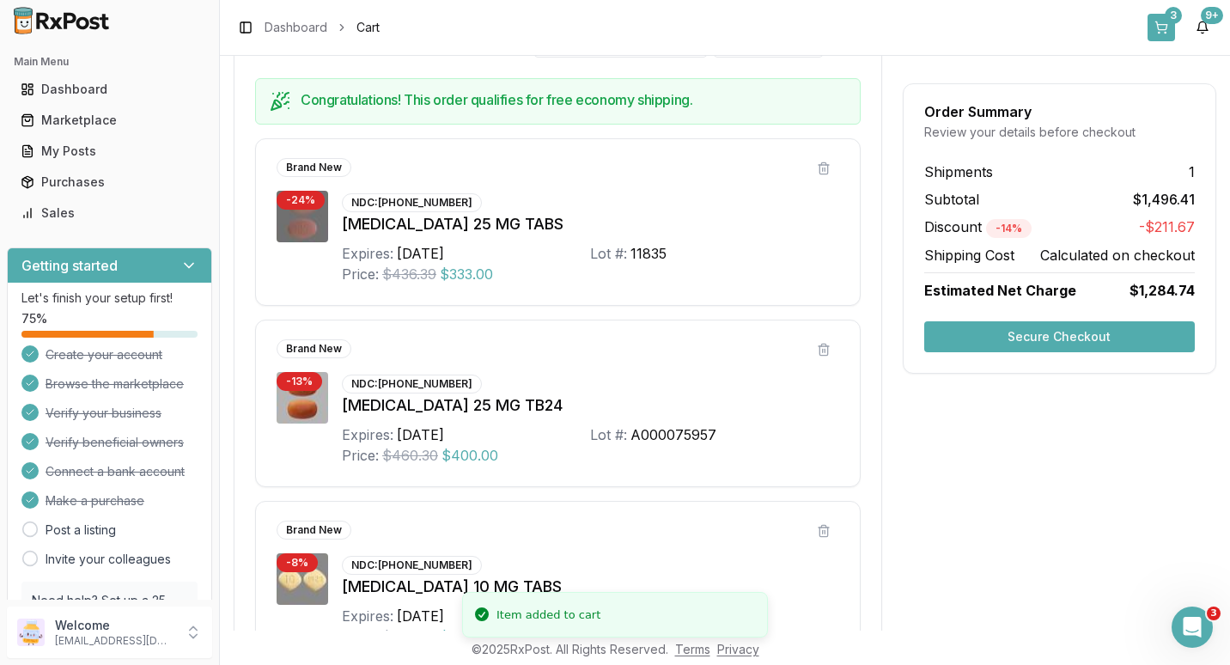
click at [1166, 19] on div "3" at bounding box center [1173, 15] width 17 height 17
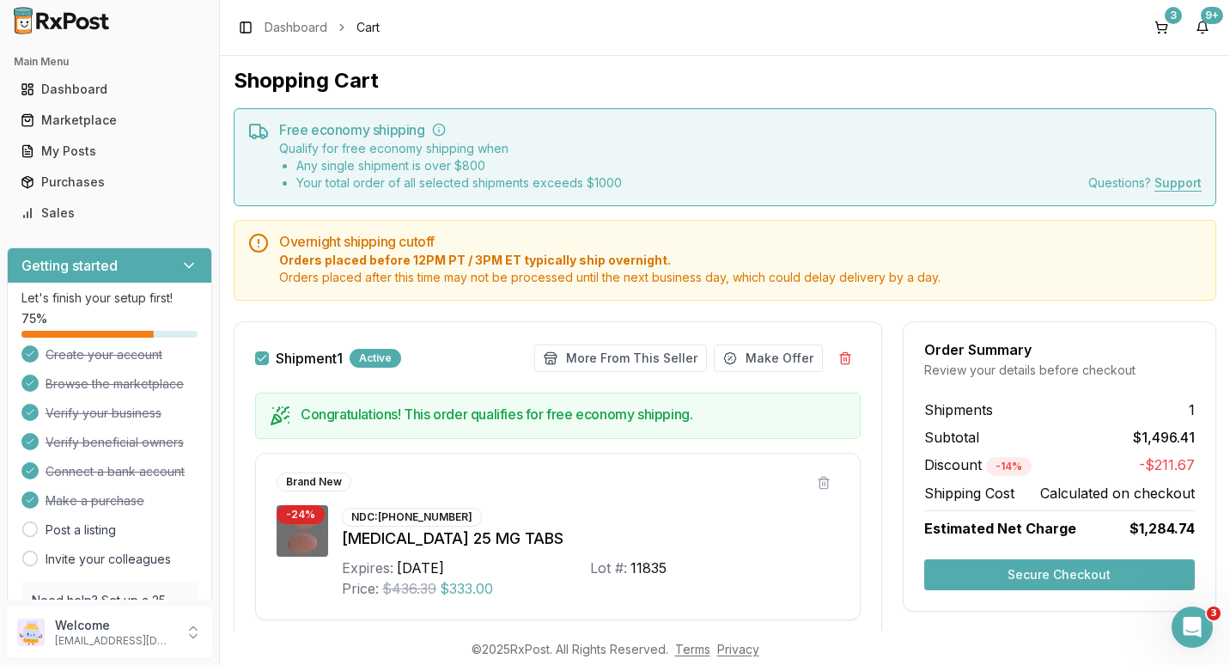
scroll to position [0, 0]
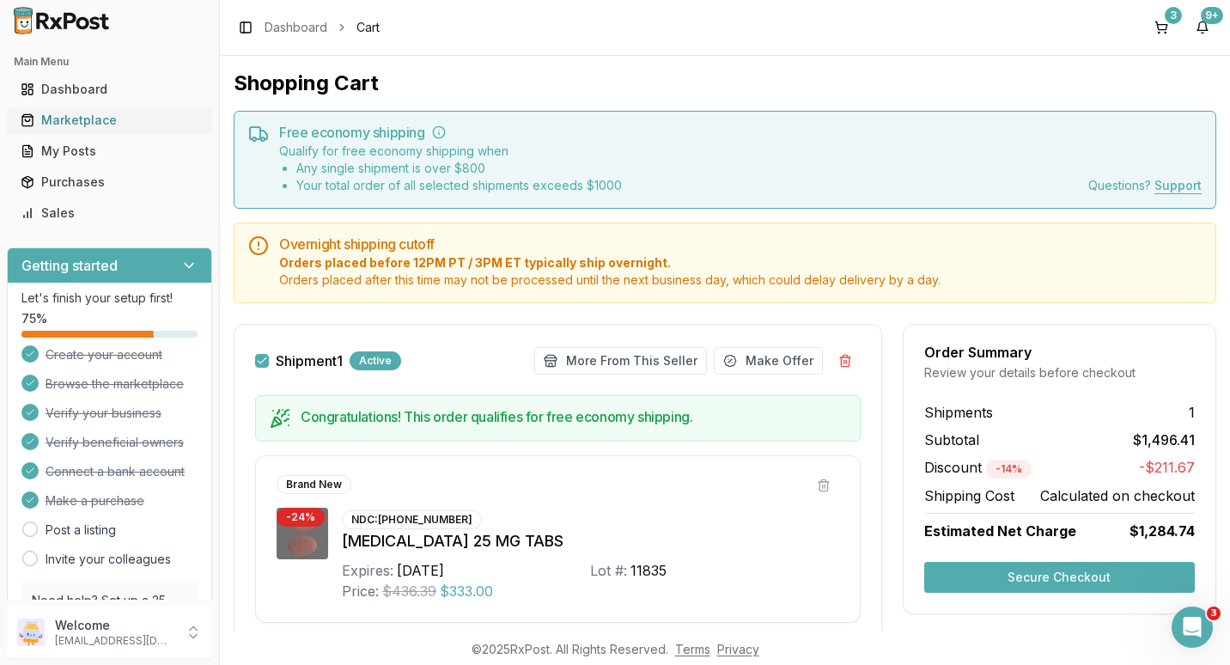
click at [68, 124] on div "Marketplace" at bounding box center [110, 120] width 178 height 17
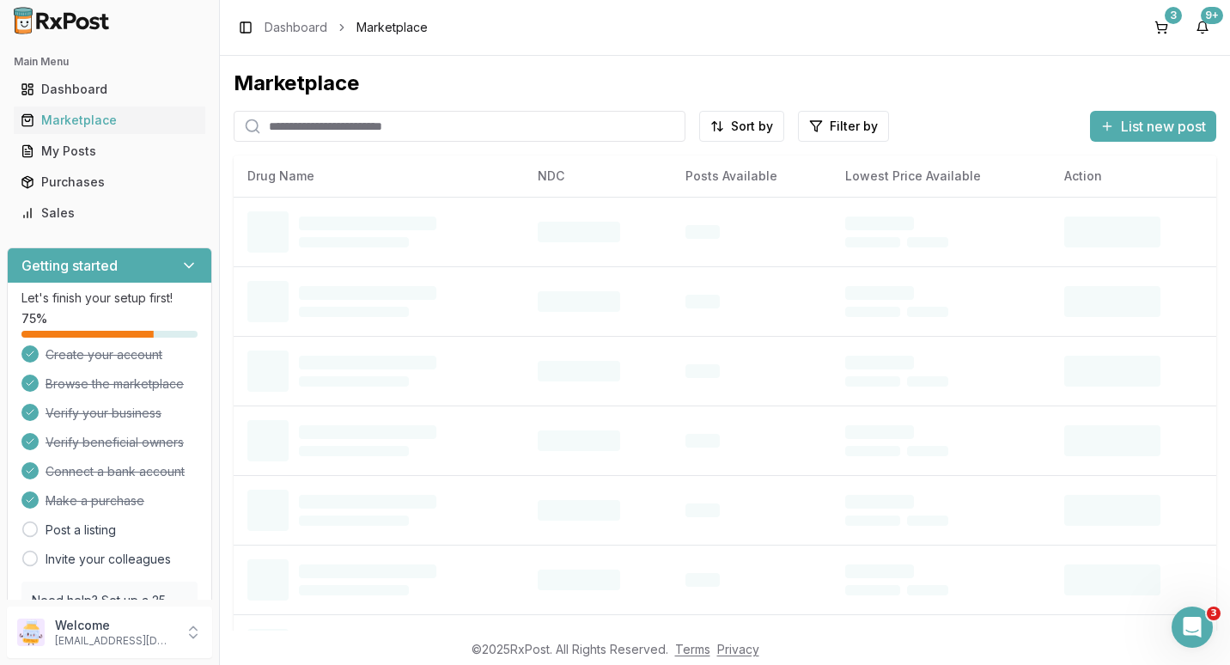
click at [284, 126] on input "search" at bounding box center [460, 126] width 452 height 31
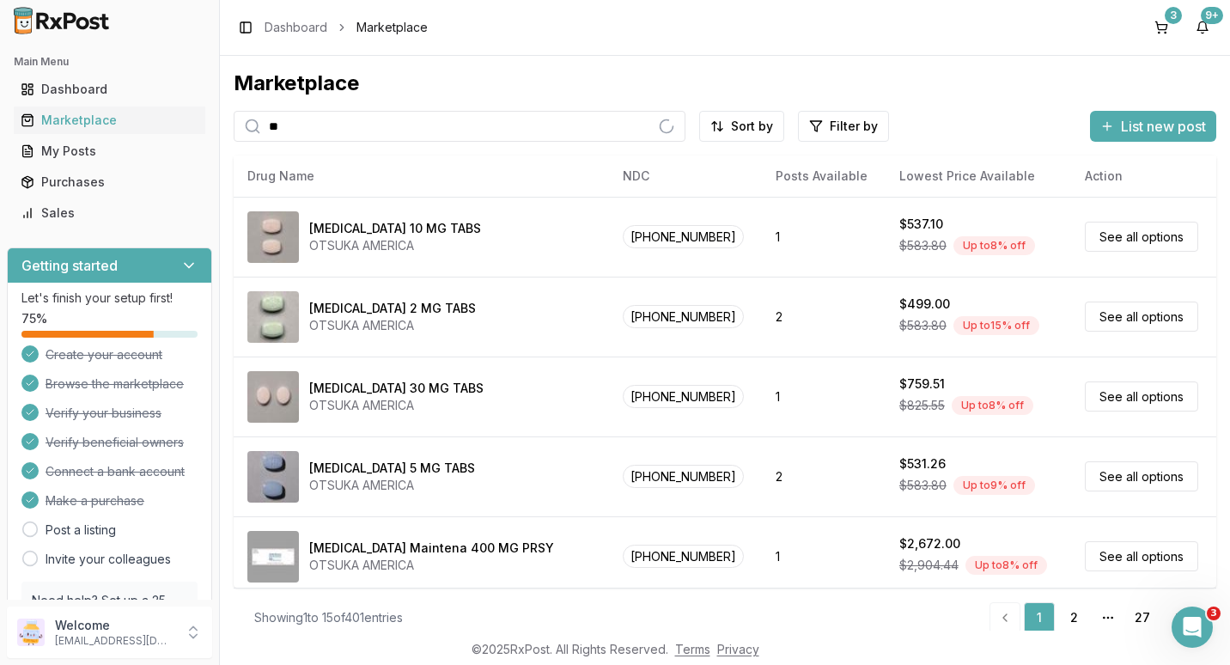
type input "*"
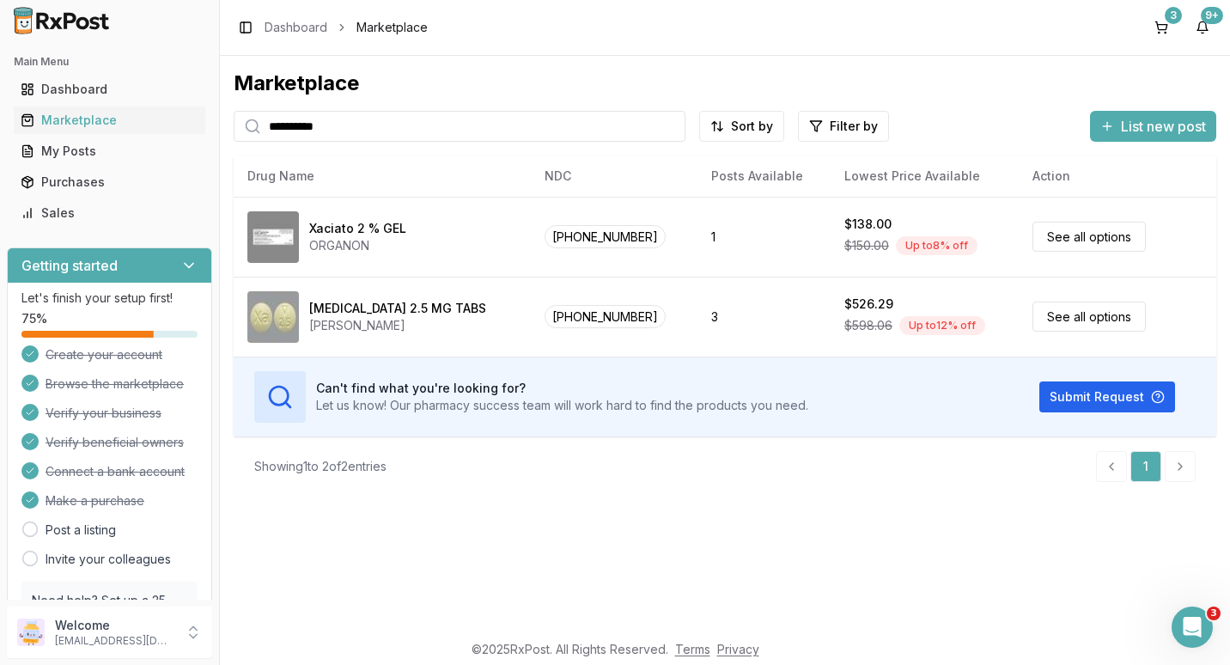
type input "**********"
